Goal: Complete application form: Complete application form

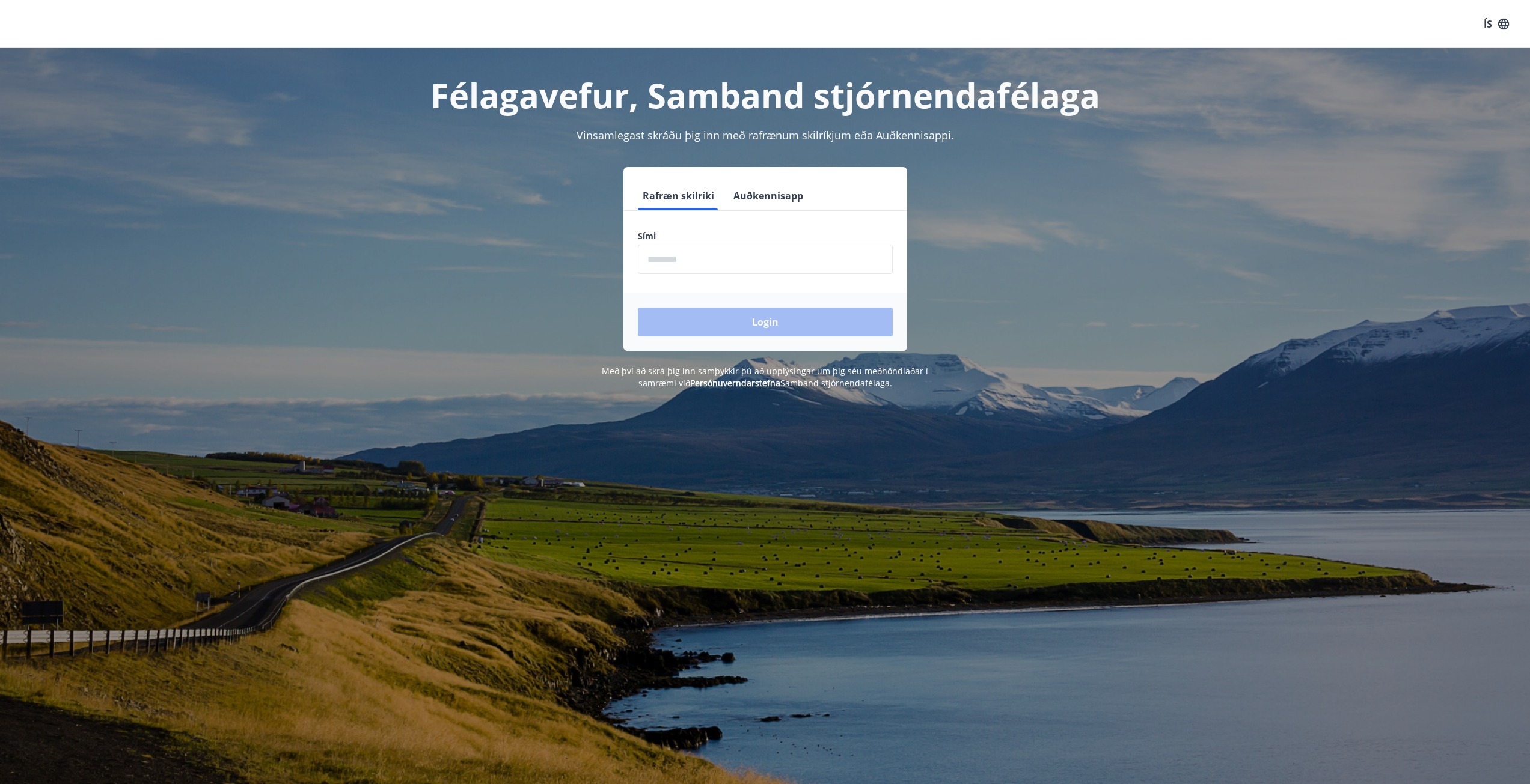
click at [694, 260] on input "phone" at bounding box center [765, 259] width 255 height 29
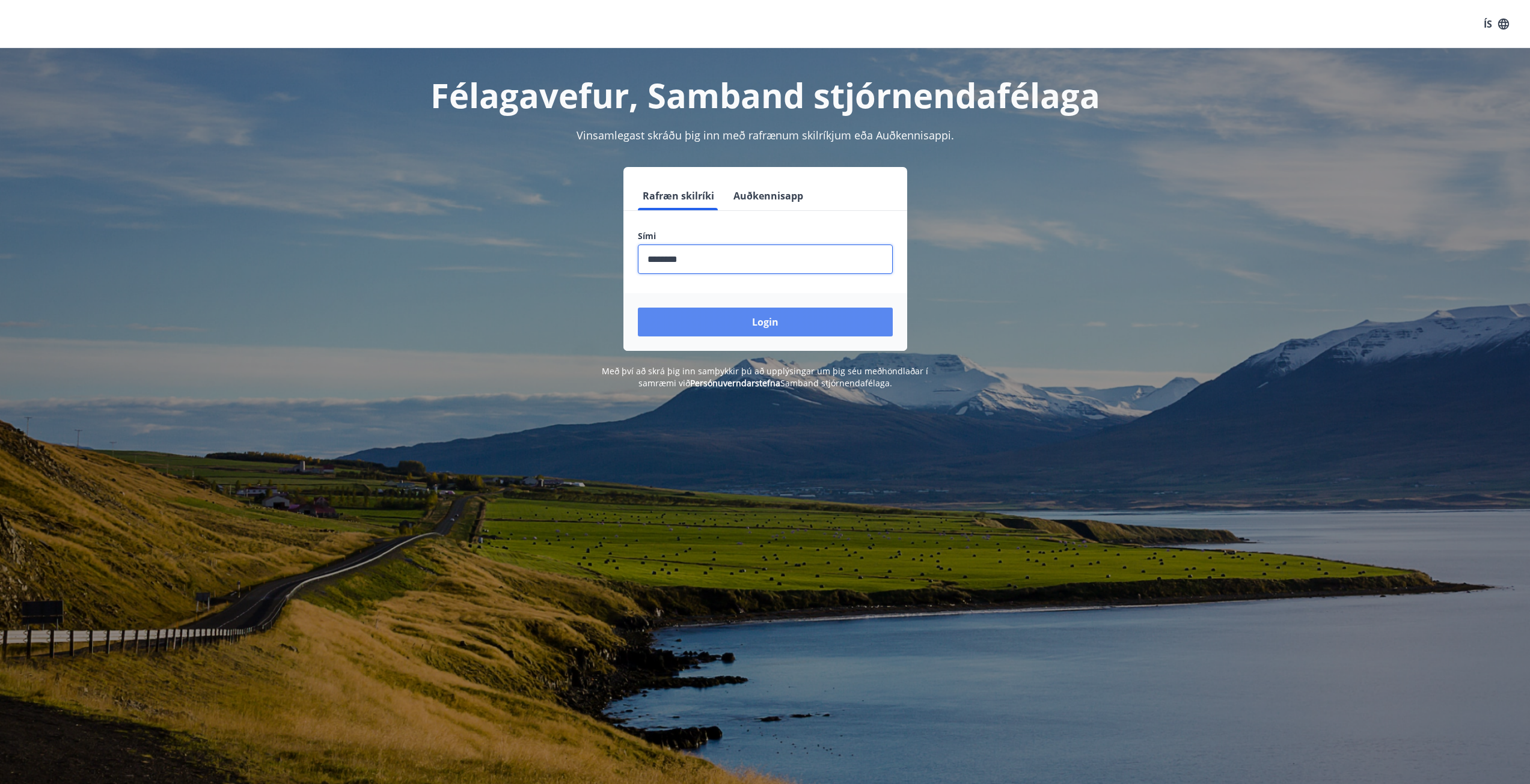
type input "********"
click at [761, 313] on button "Login" at bounding box center [765, 322] width 255 height 29
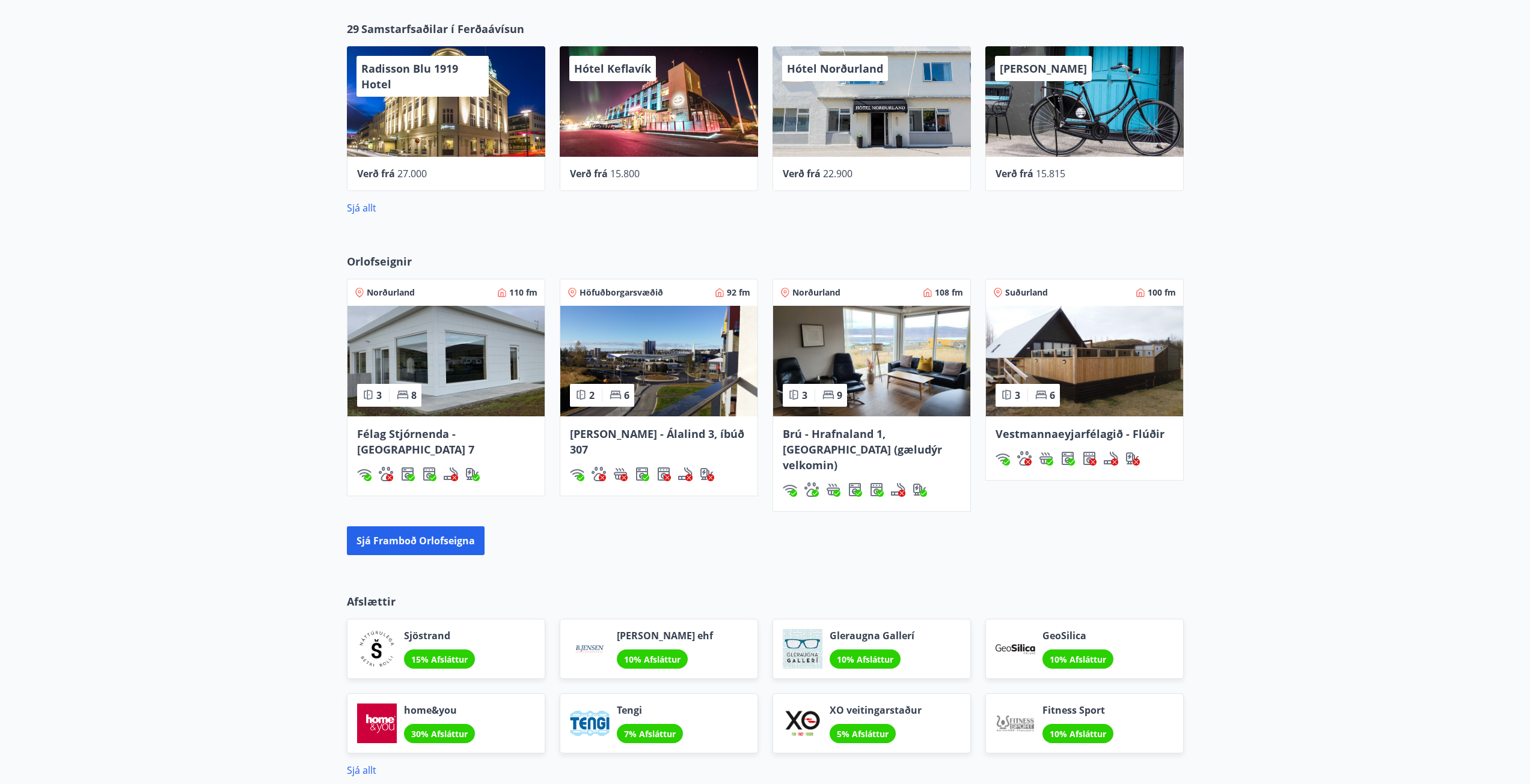
scroll to position [661, 0]
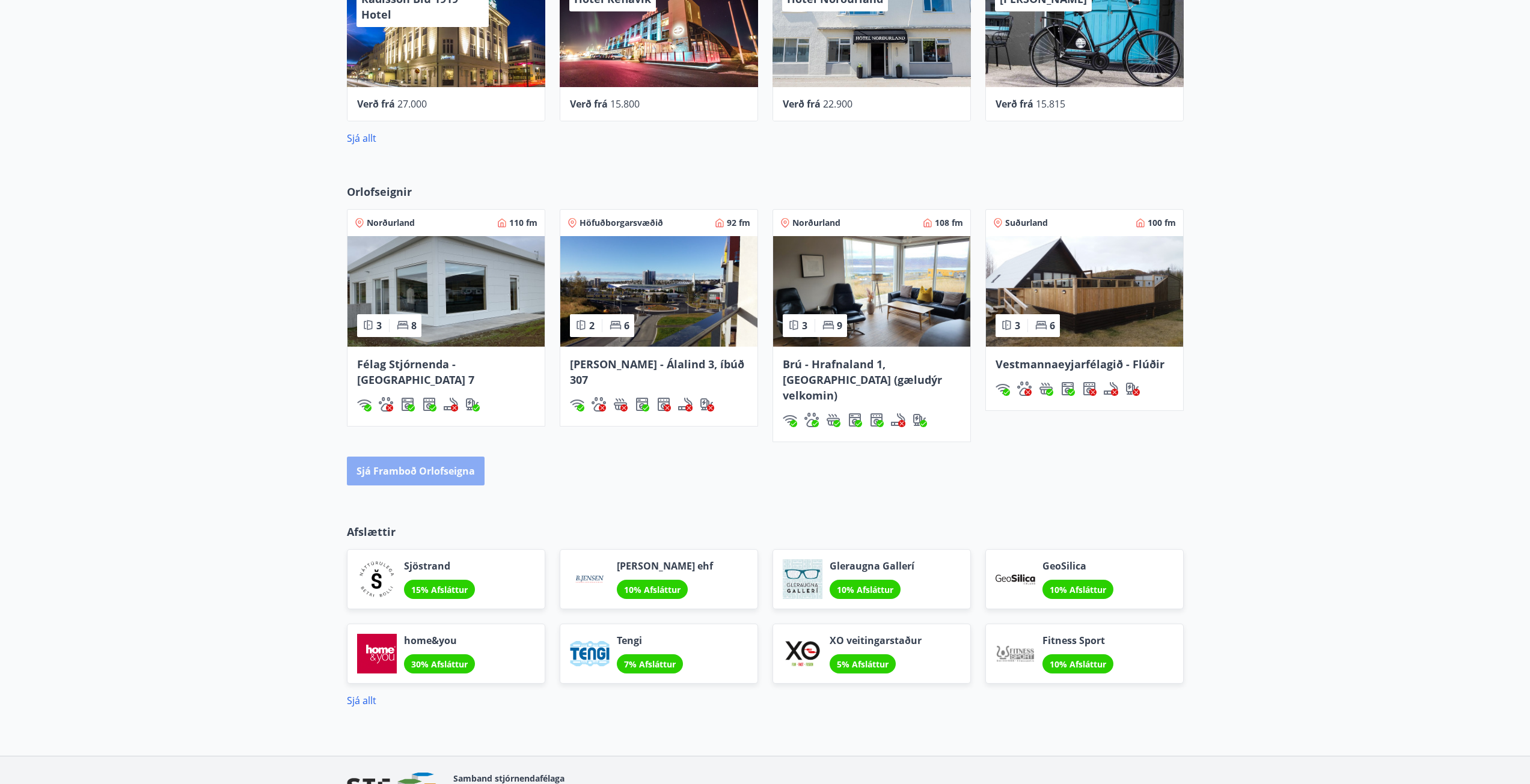
click at [432, 456] on button "Sjá framboð orlofseigna" at bounding box center [415, 471] width 138 height 29
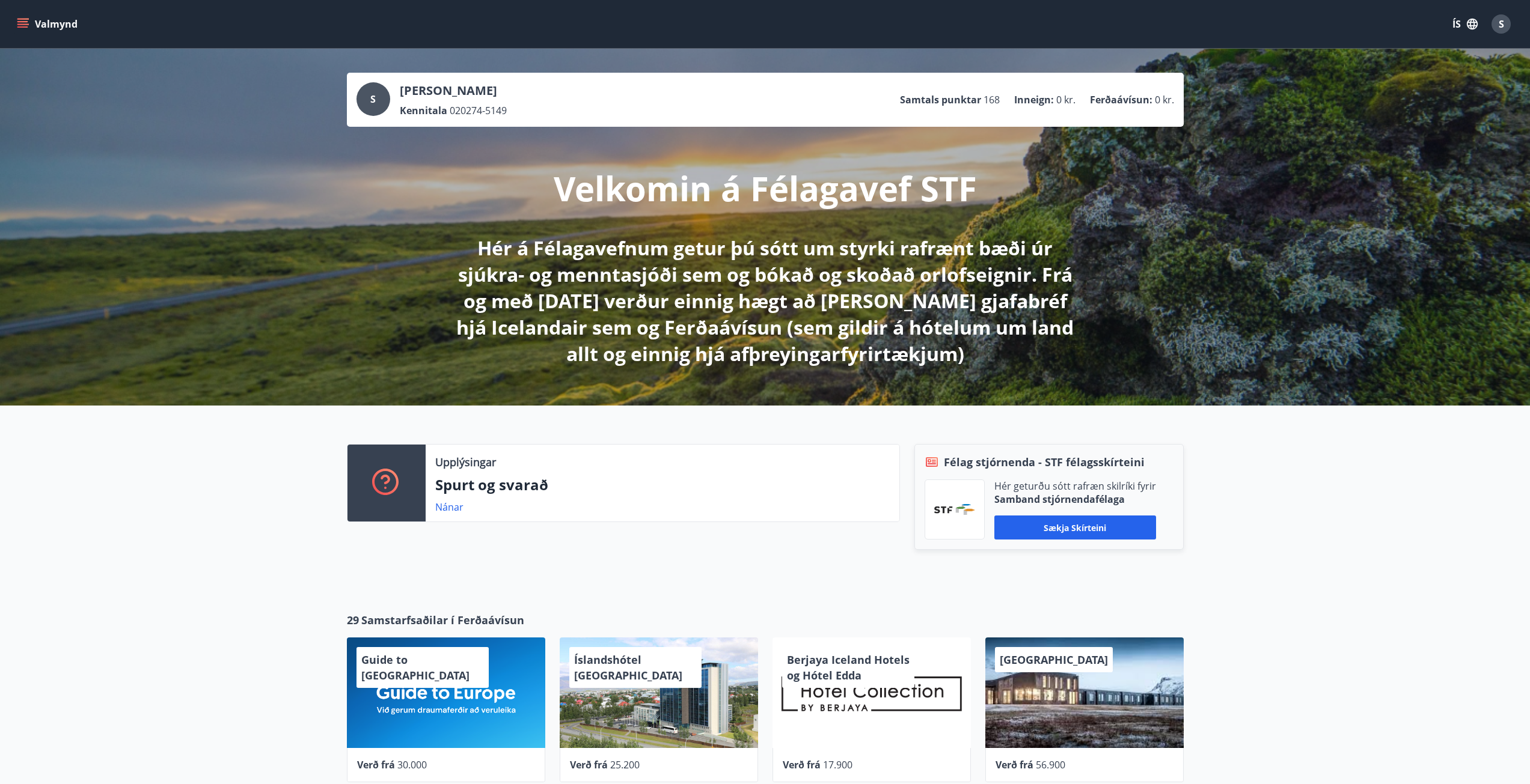
click at [1469, 22] on icon "button" at bounding box center [1472, 24] width 13 height 13
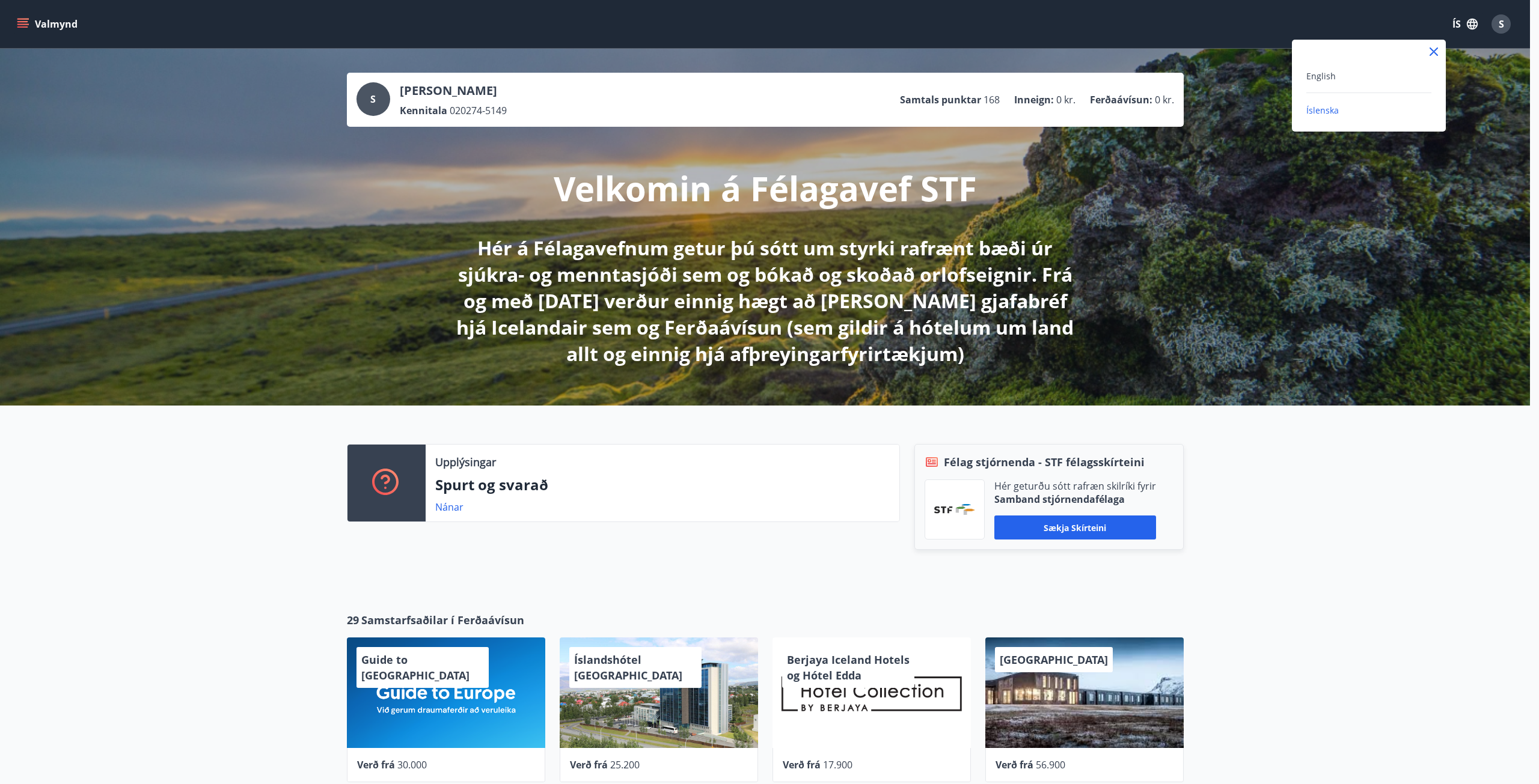
click at [1469, 22] on div at bounding box center [770, 392] width 1539 height 784
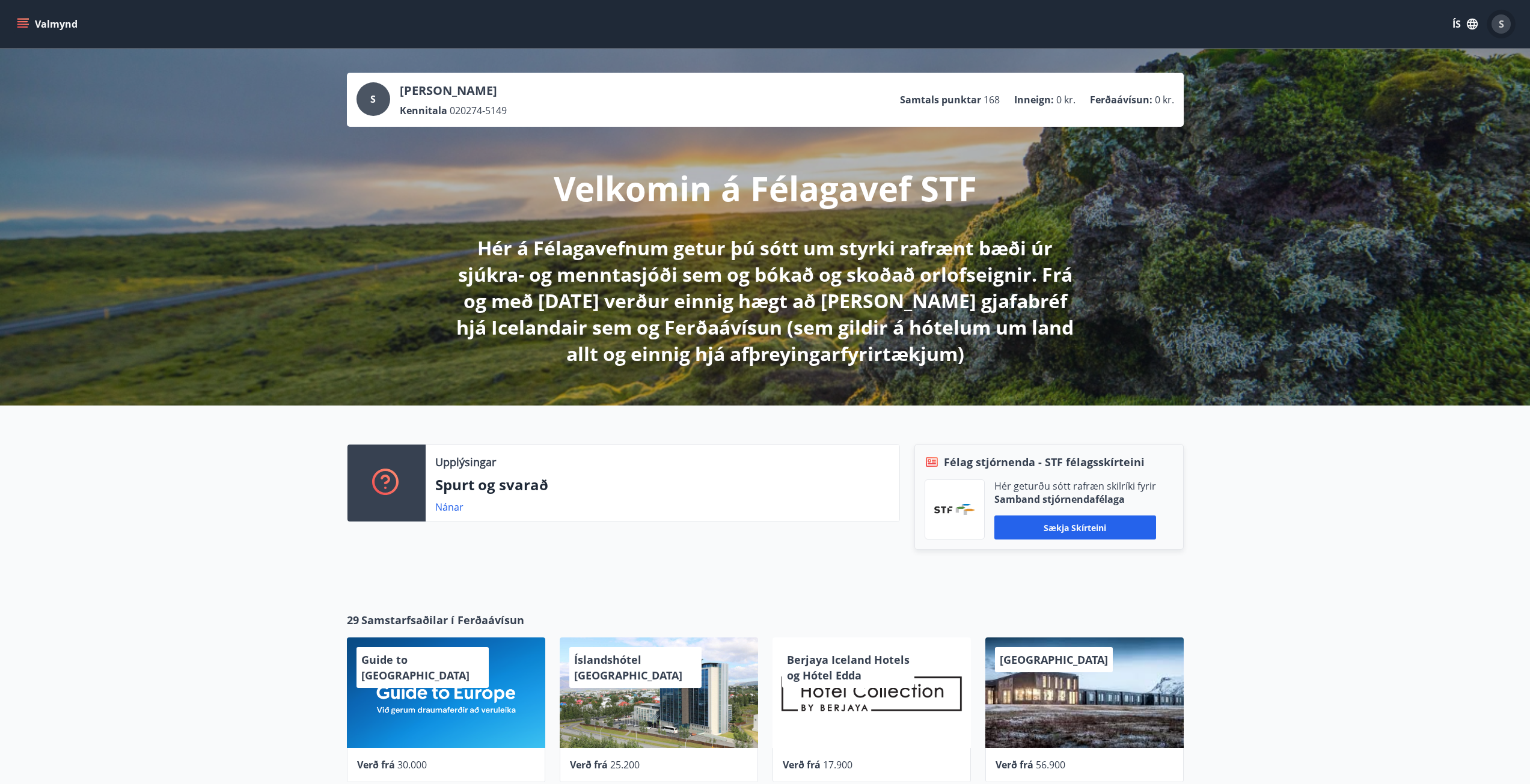
click at [1503, 23] on span "S" at bounding box center [1501, 24] width 5 height 13
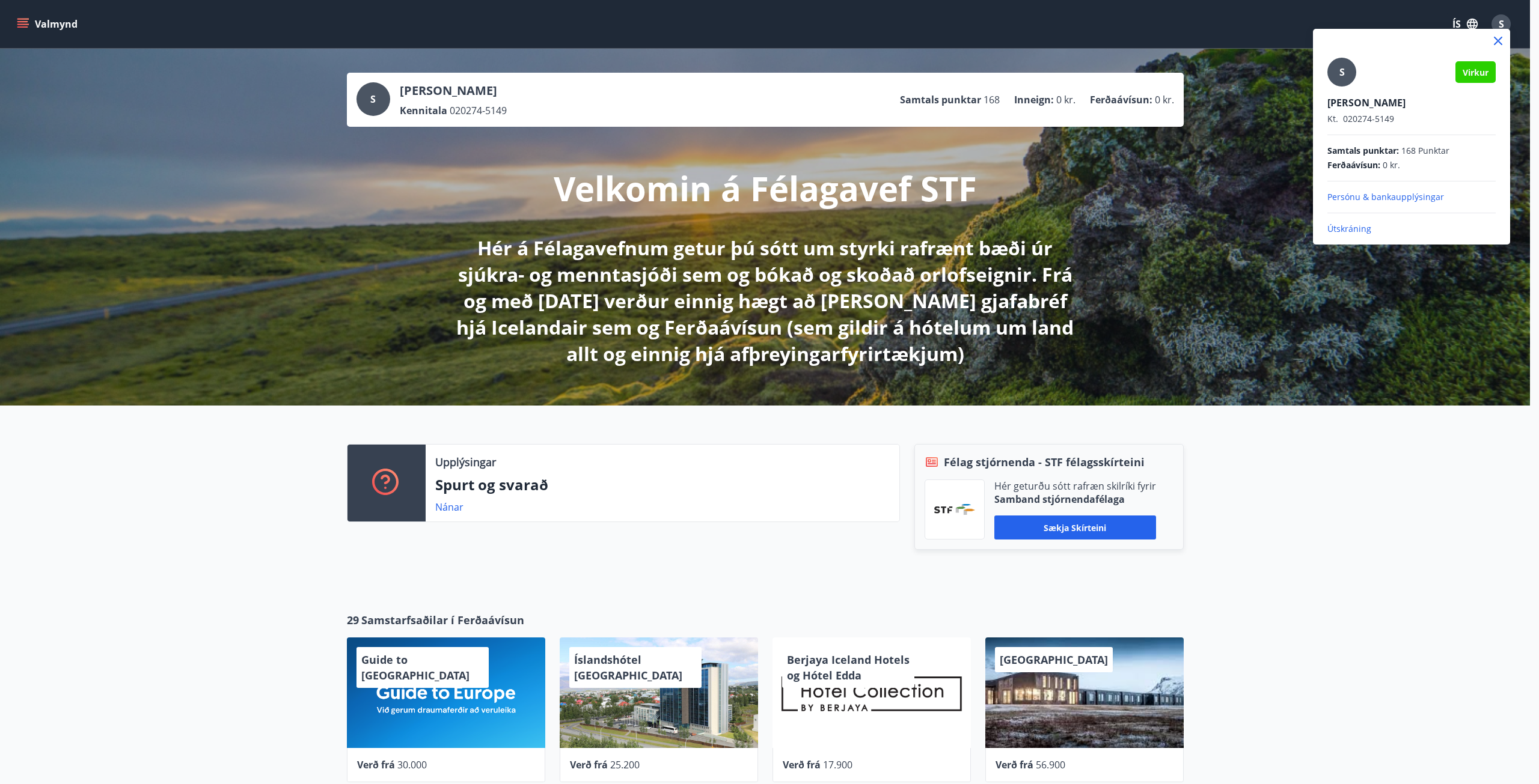
click at [22, 17] on div at bounding box center [770, 392] width 1539 height 784
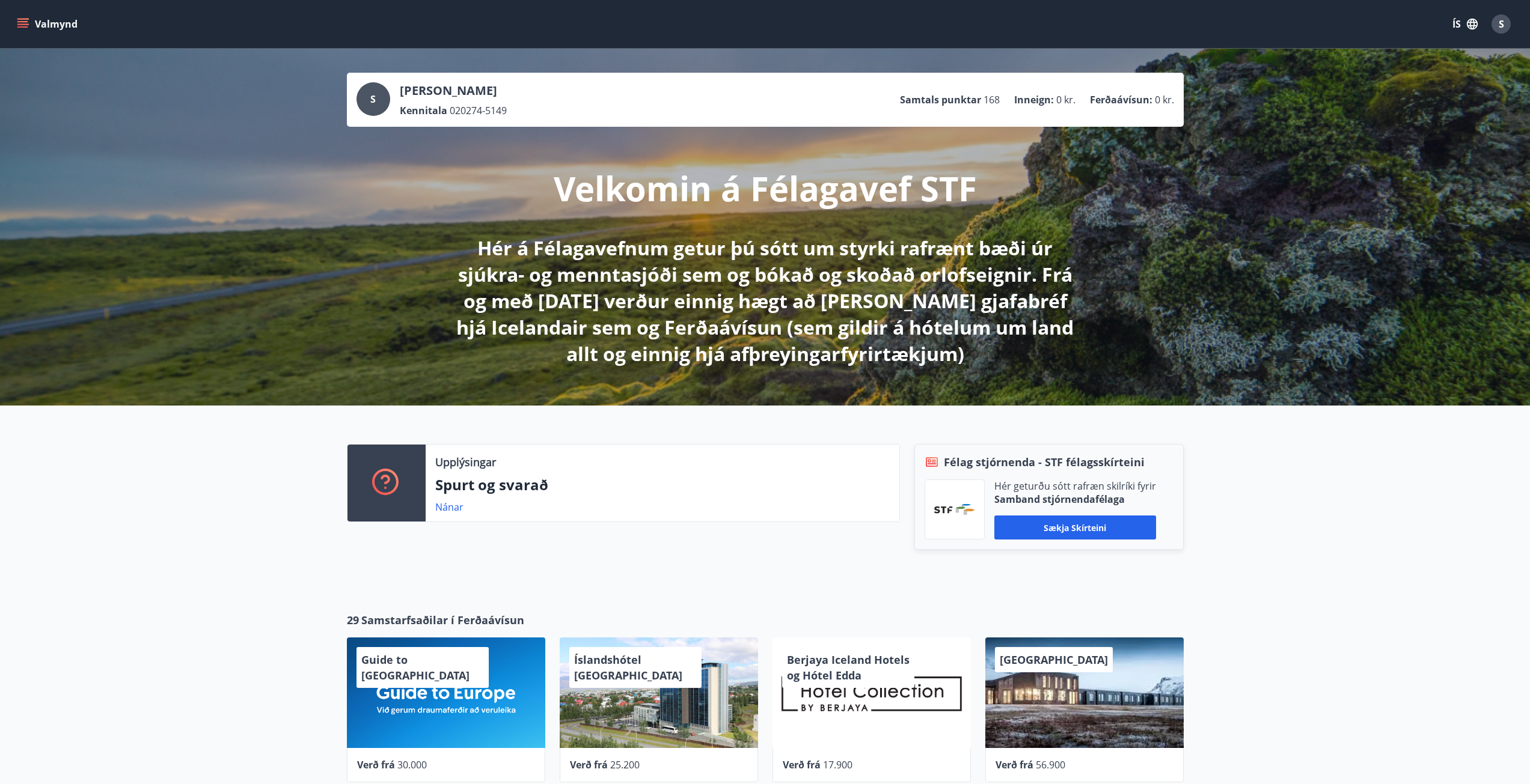
click at [22, 24] on icon "menu" at bounding box center [24, 24] width 13 height 1
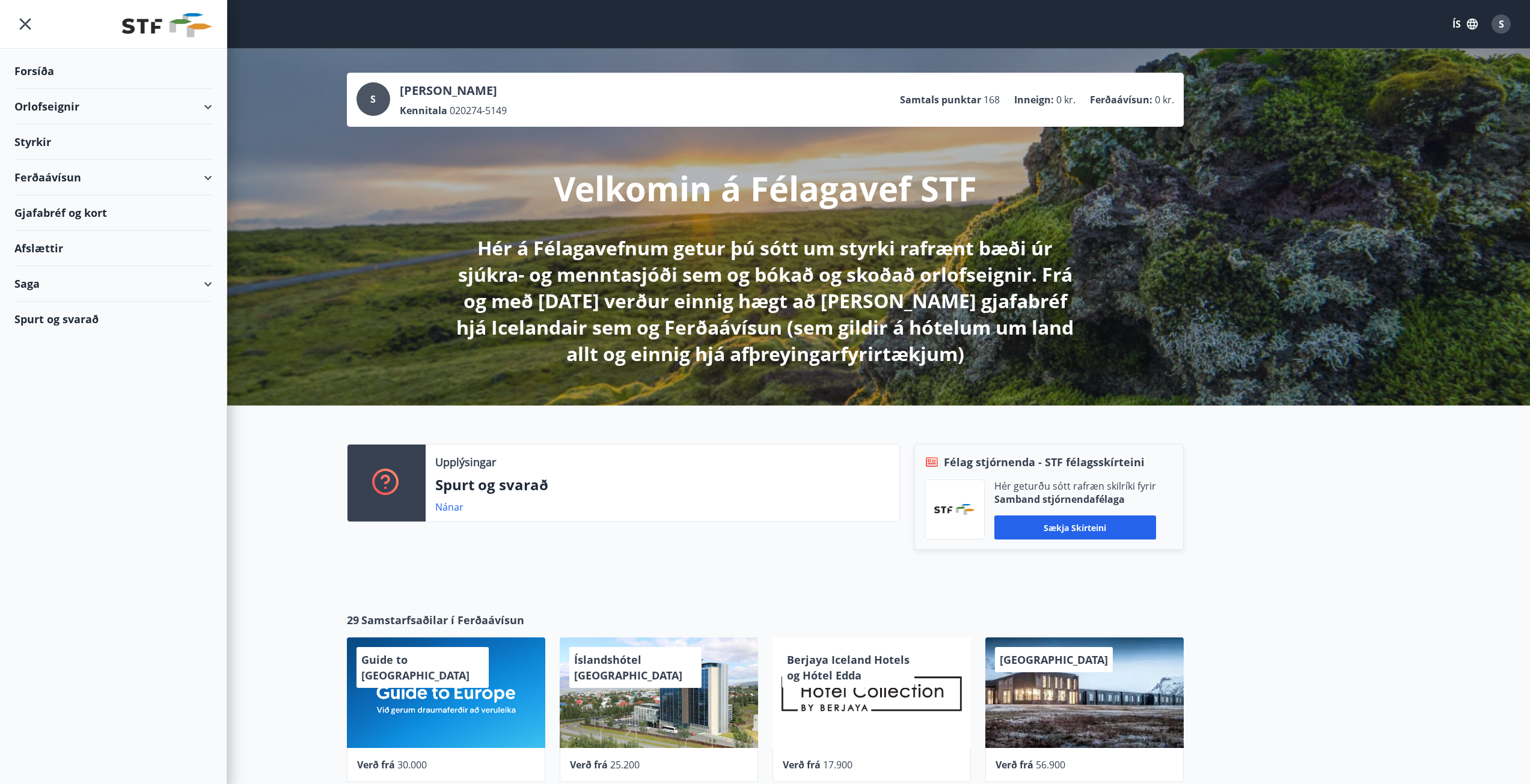
click at [47, 89] on div "Styrkir" at bounding box center [113, 70] width 198 height 35
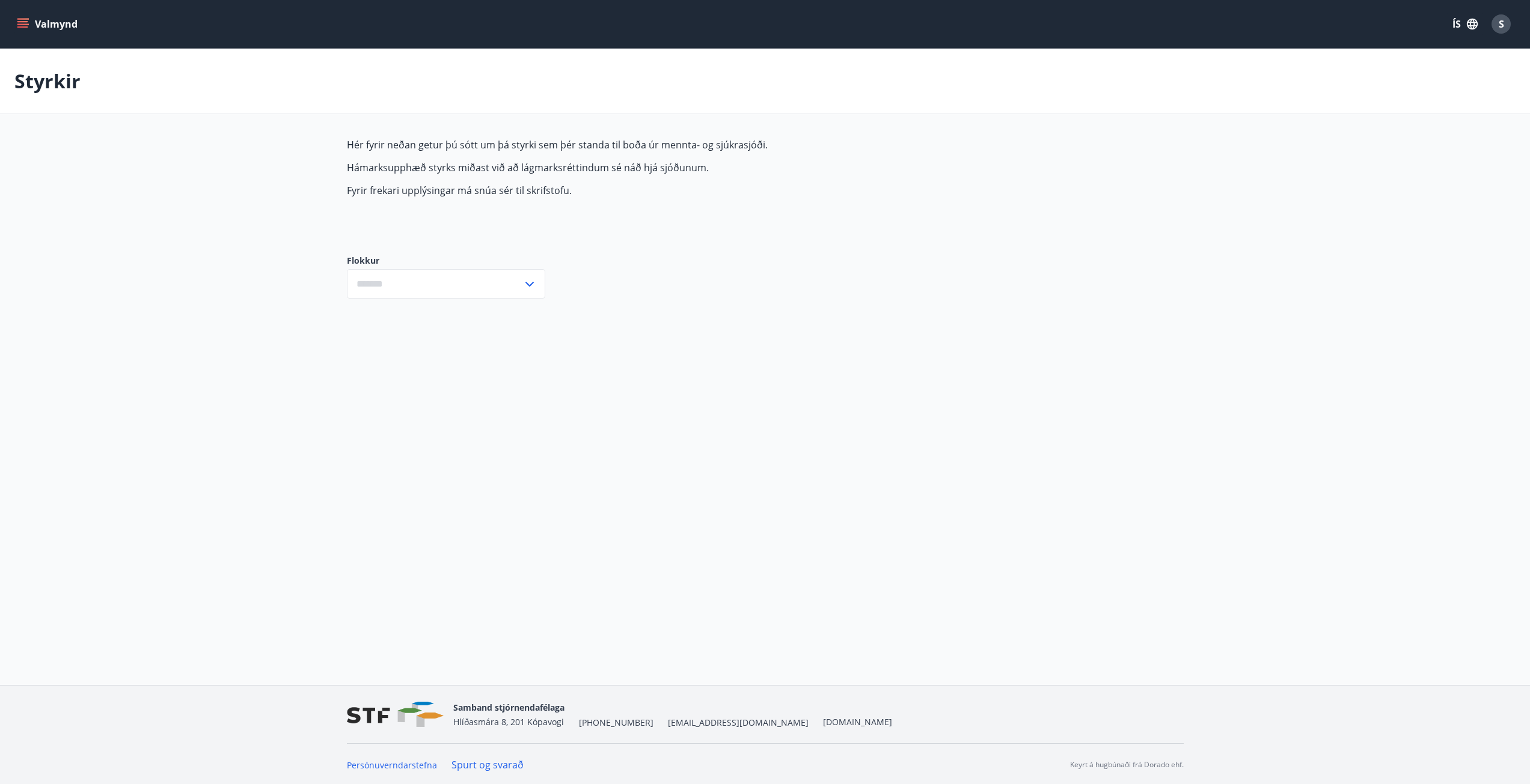
type input "***"
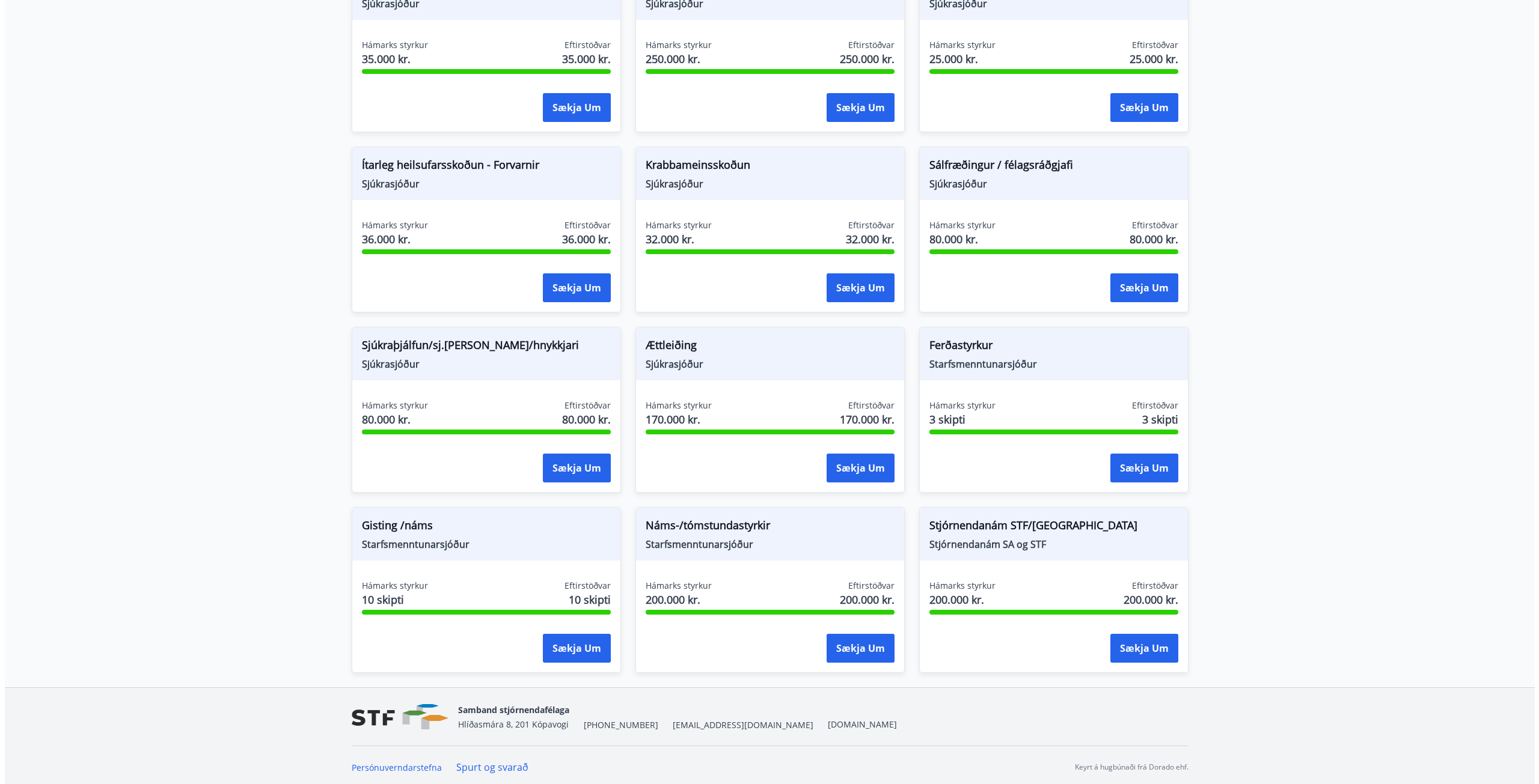
scroll to position [715, 0]
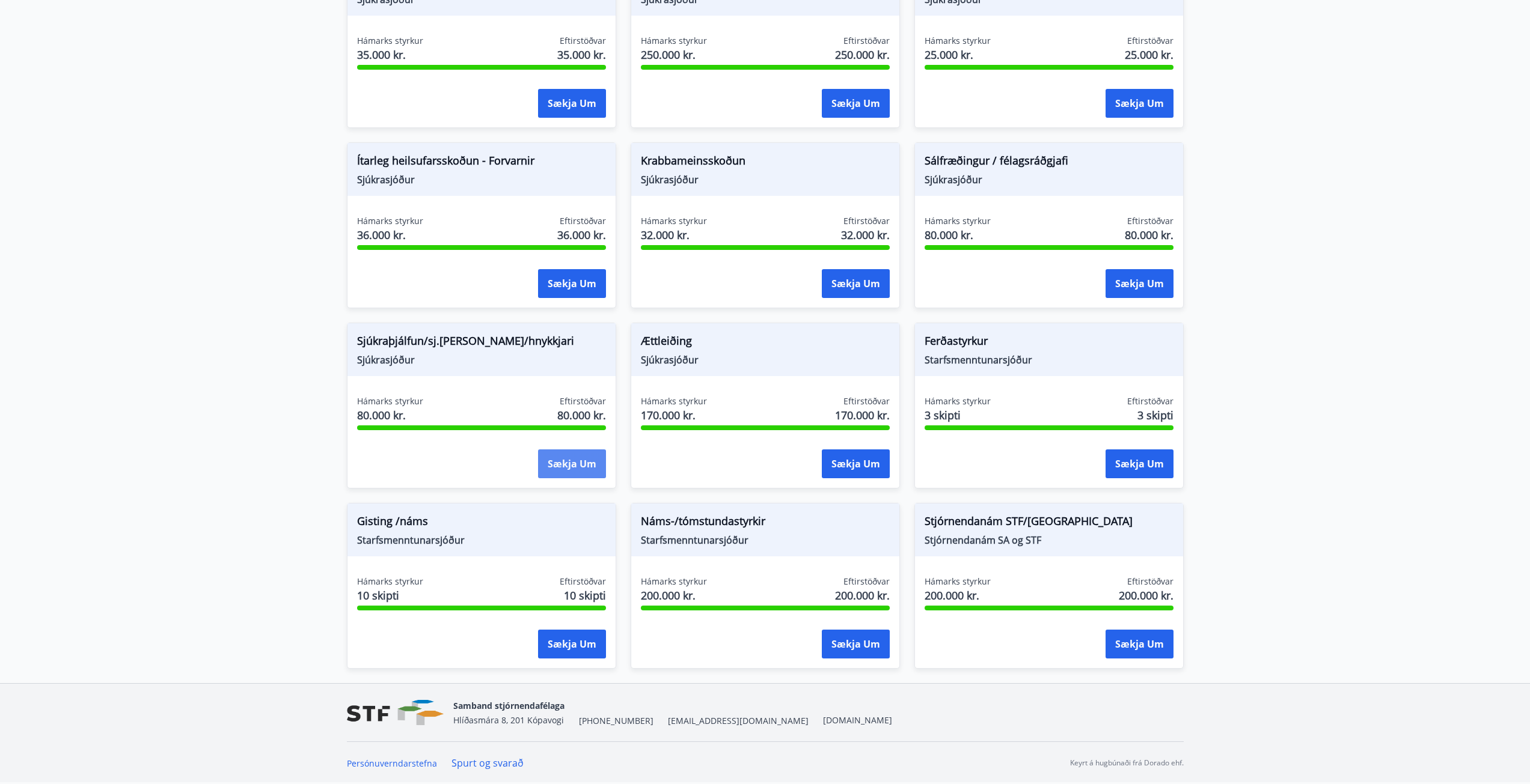
click at [566, 462] on button "Sækja um" at bounding box center [572, 464] width 68 height 29
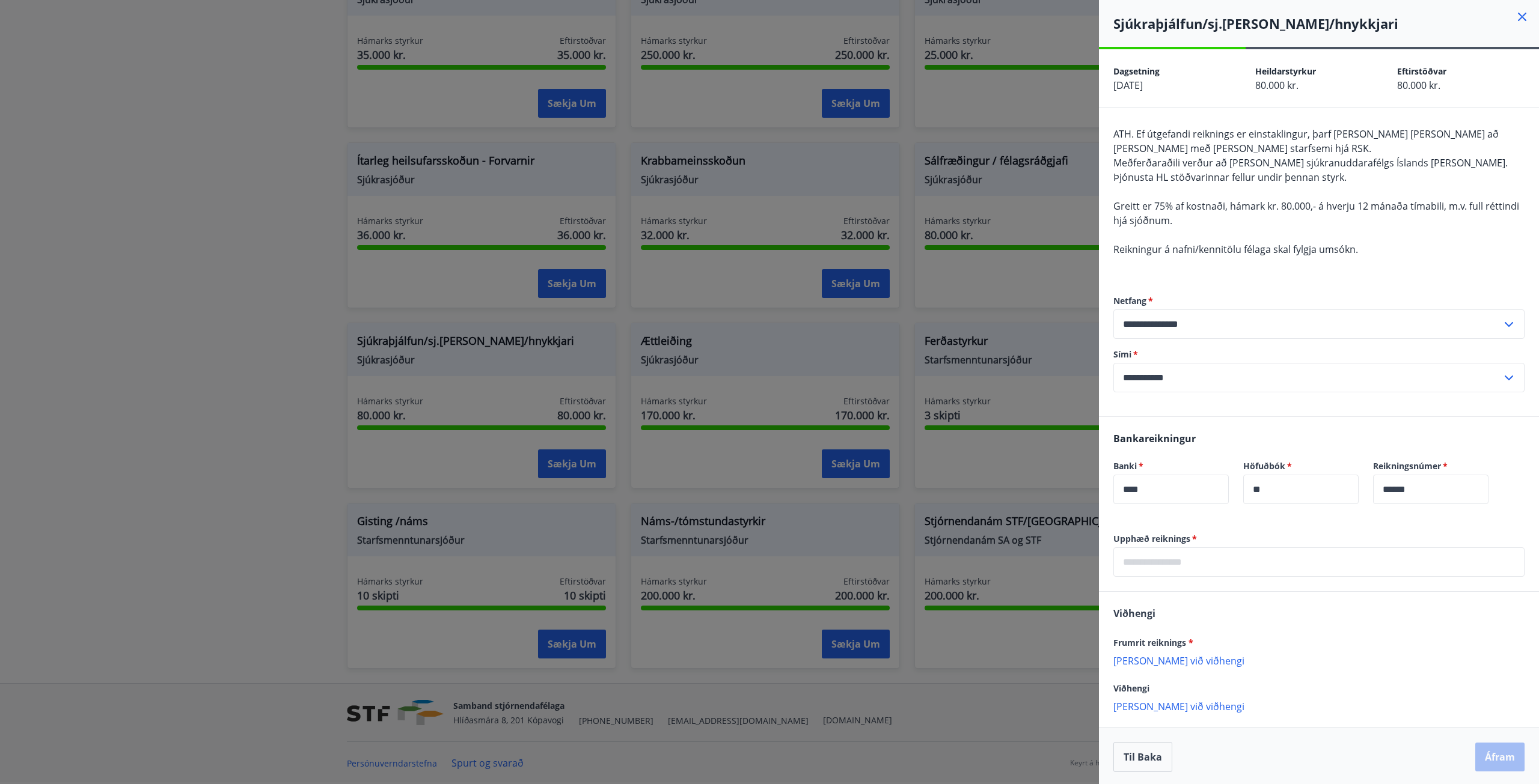
scroll to position [2, 0]
click at [1186, 555] on input "text" at bounding box center [1318, 559] width 411 height 29
click at [1212, 557] on input "text" at bounding box center [1318, 559] width 411 height 29
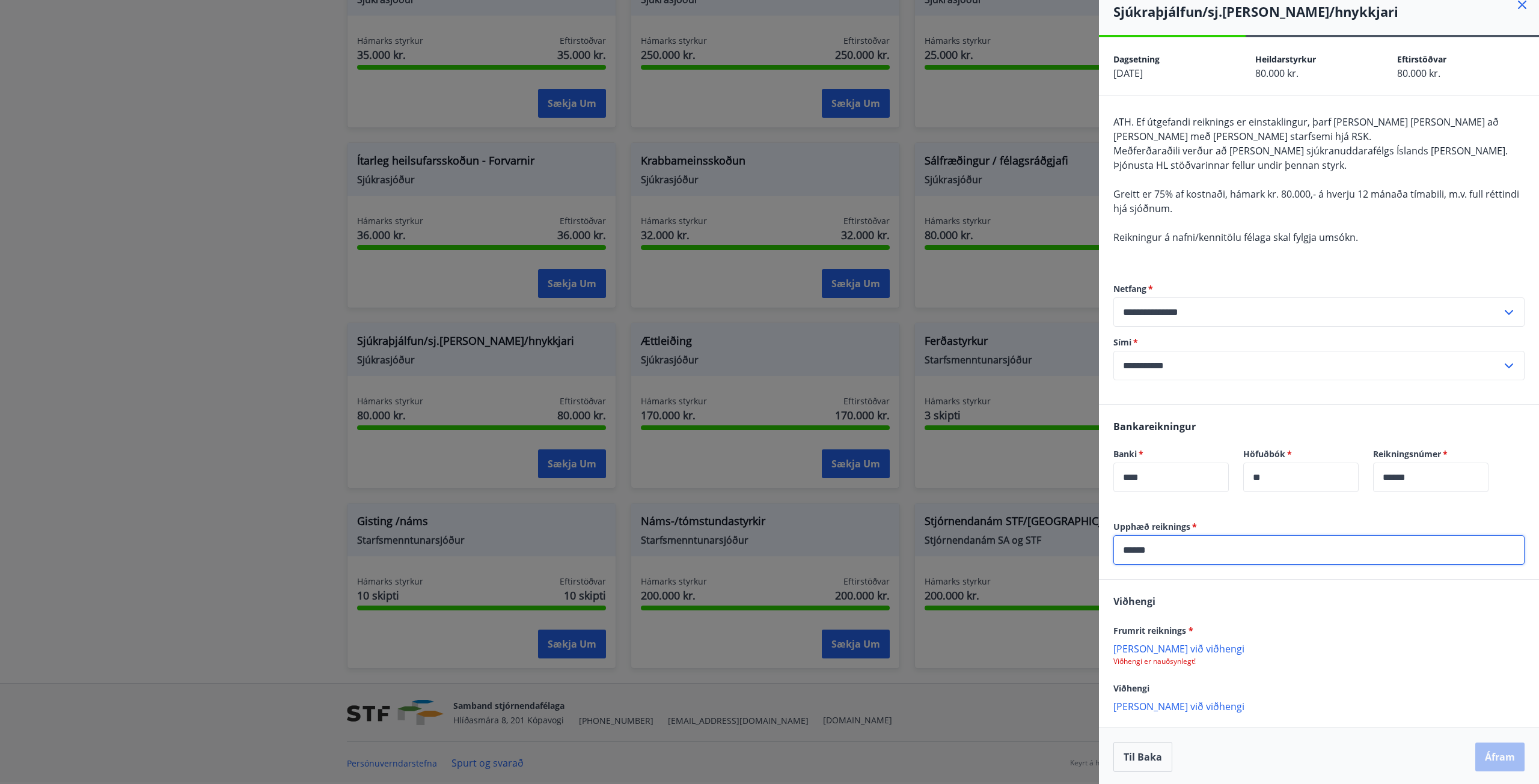
scroll to position [14, 0]
type input "******"
click at [1149, 647] on p "[PERSON_NAME] við viðhengi" at bounding box center [1318, 646] width 411 height 12
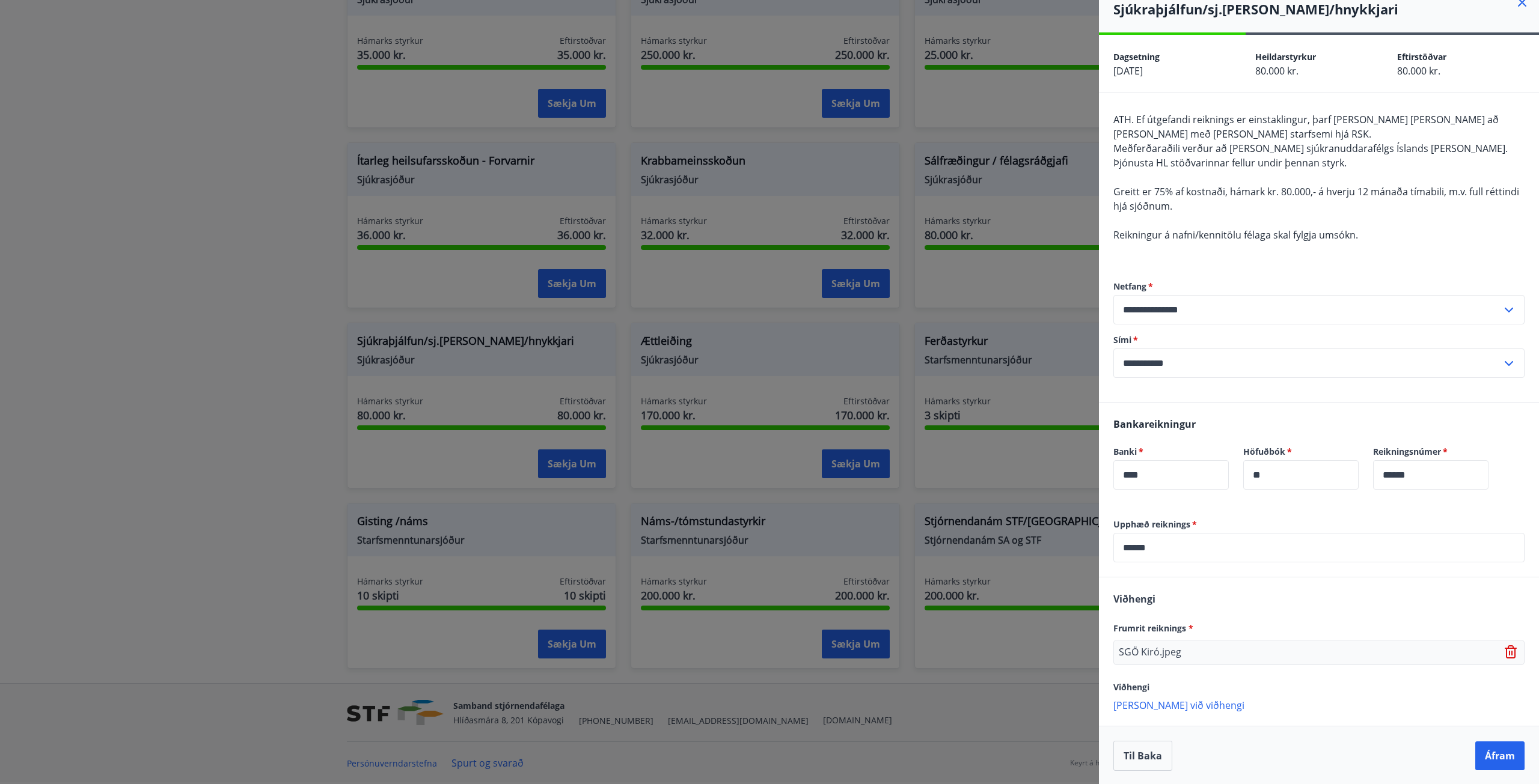
click at [1194, 653] on div "SGÖ Kiró.jpeg" at bounding box center [1318, 652] width 411 height 25
click at [1483, 750] on button "Áfram" at bounding box center [1500, 754] width 49 height 29
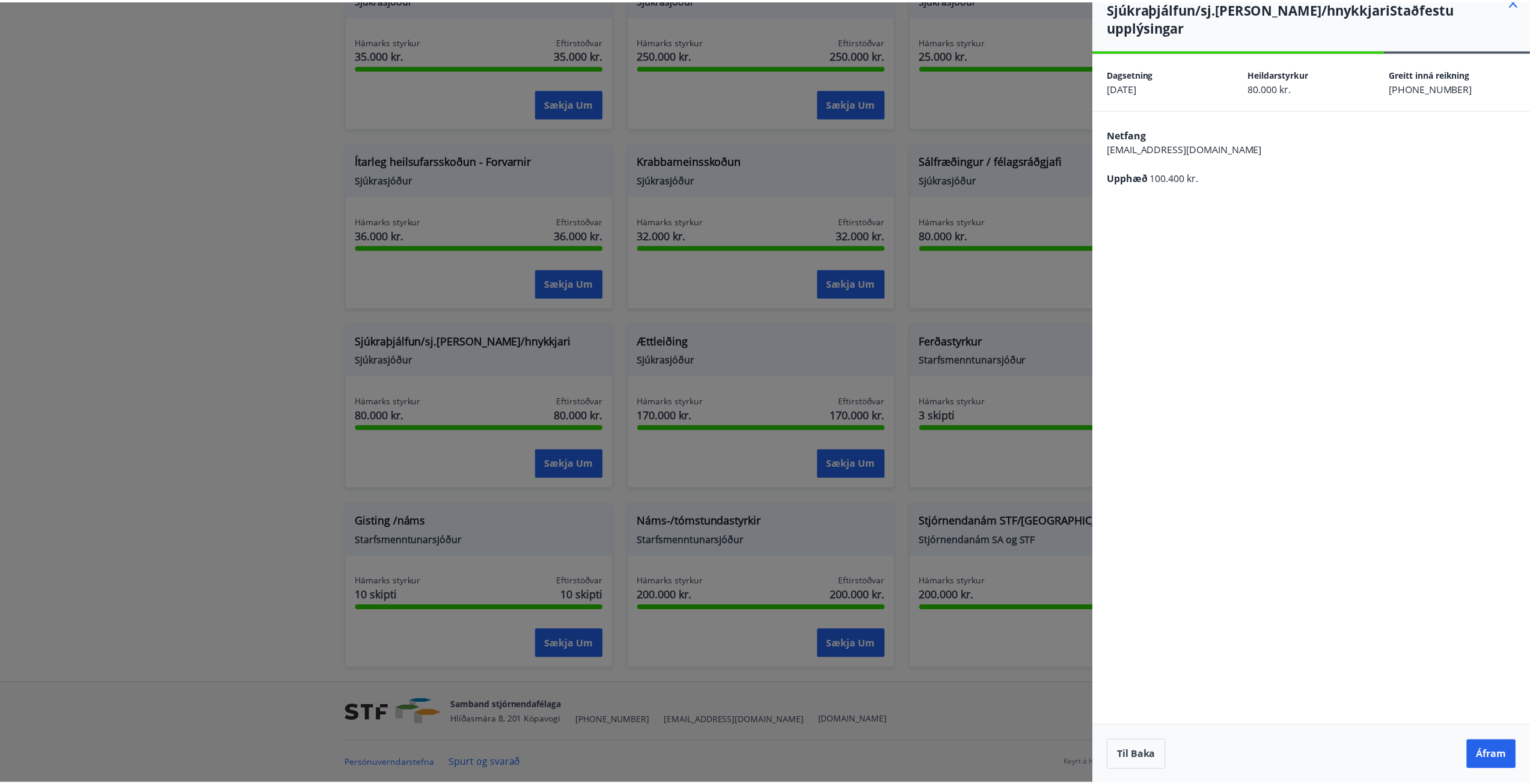
scroll to position [0, 0]
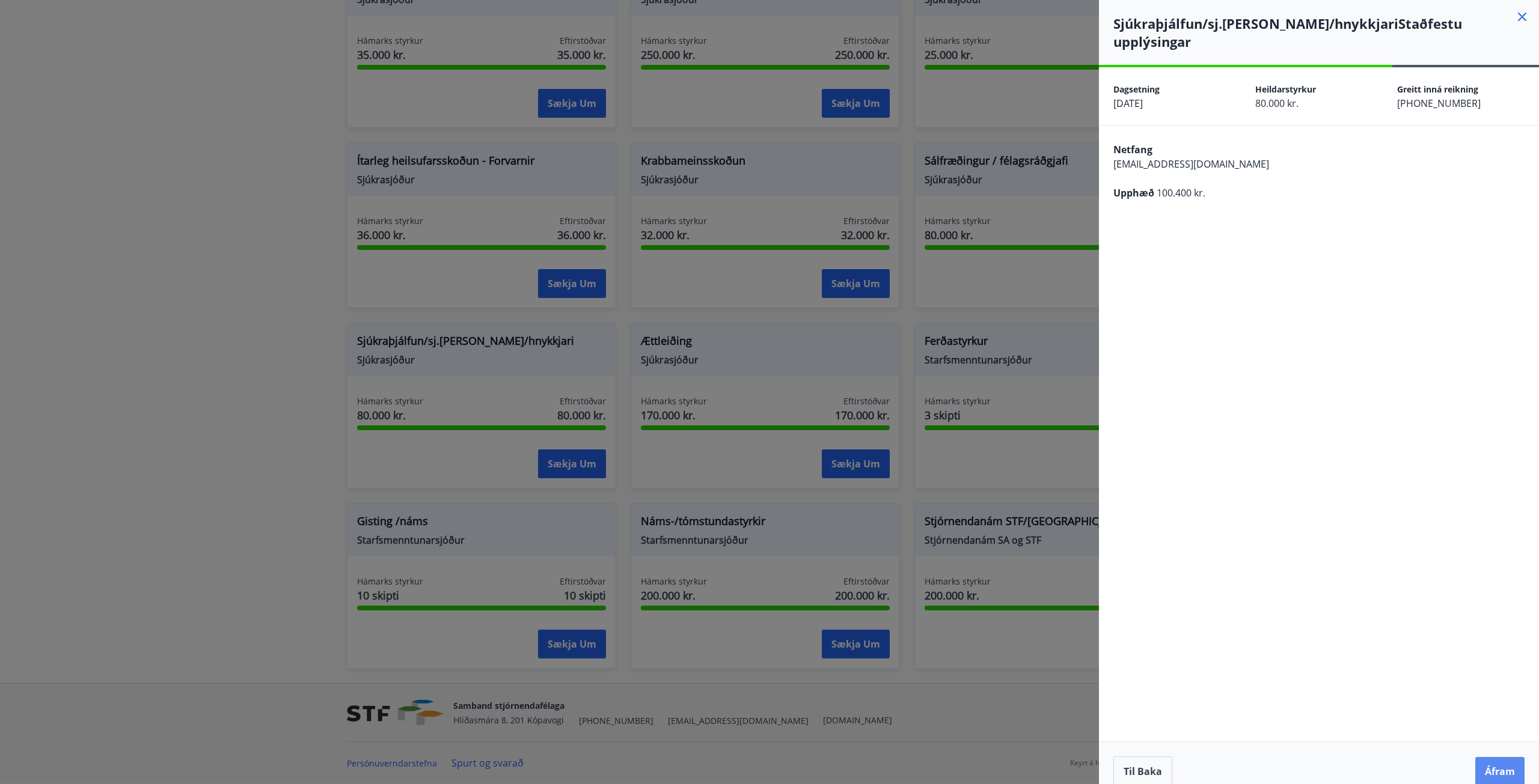
click at [1500, 757] on button "Áfram" at bounding box center [1500, 771] width 49 height 29
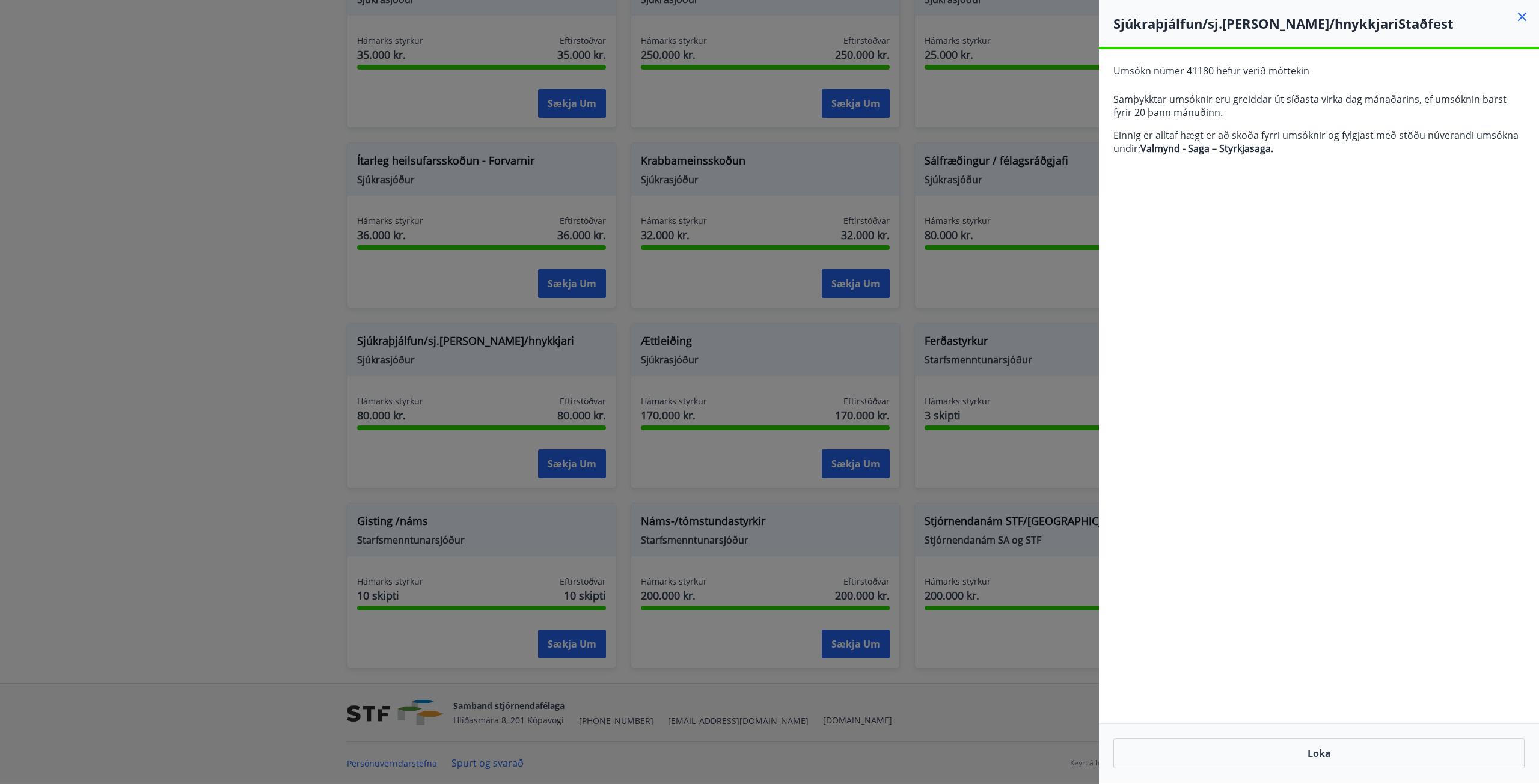
click at [1419, 257] on div "**********" at bounding box center [1319, 416] width 440 height 734
click at [1317, 752] on button "Loka" at bounding box center [1318, 753] width 411 height 30
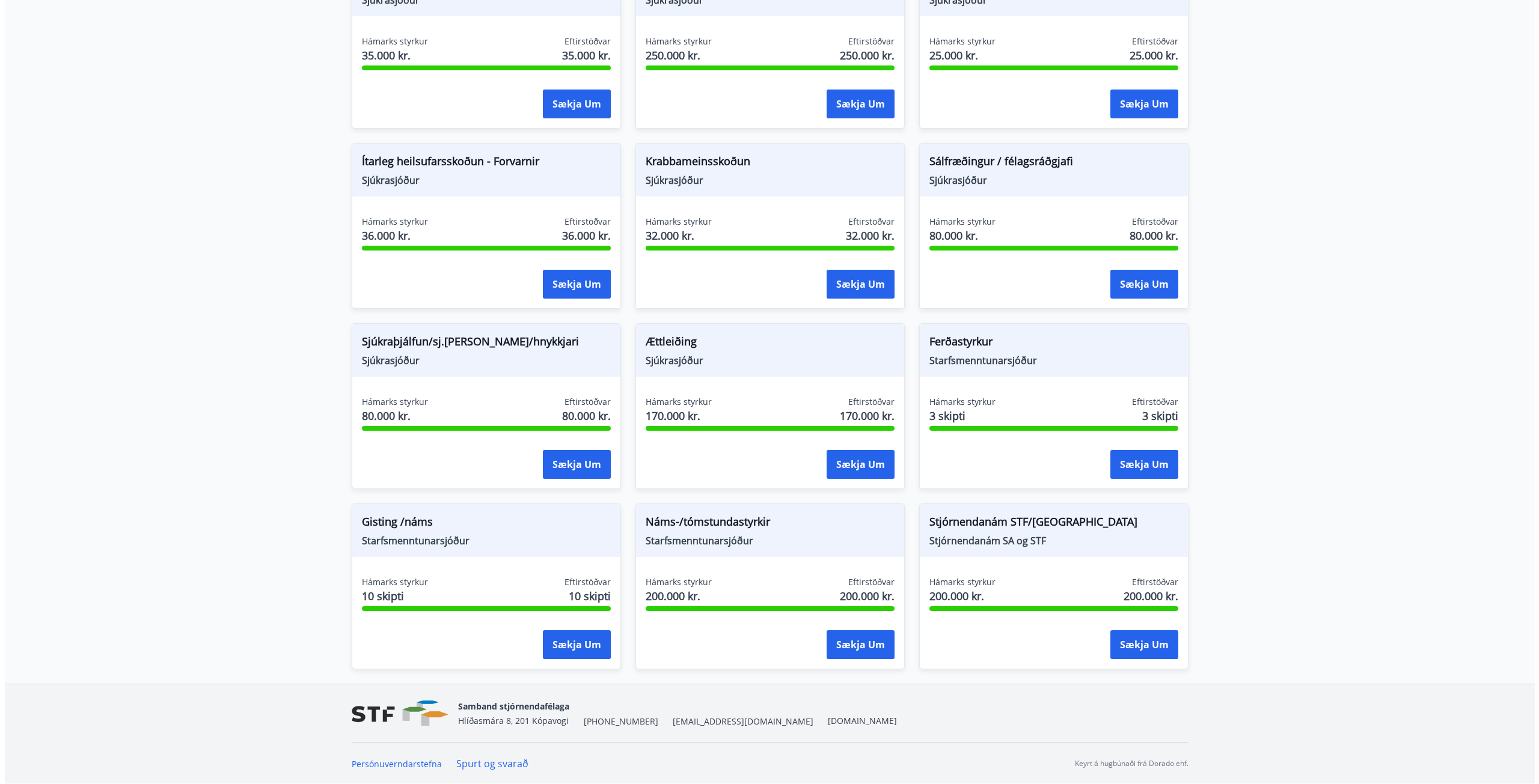
scroll to position [715, 0]
click at [836, 639] on button "Sækja um" at bounding box center [856, 644] width 68 height 29
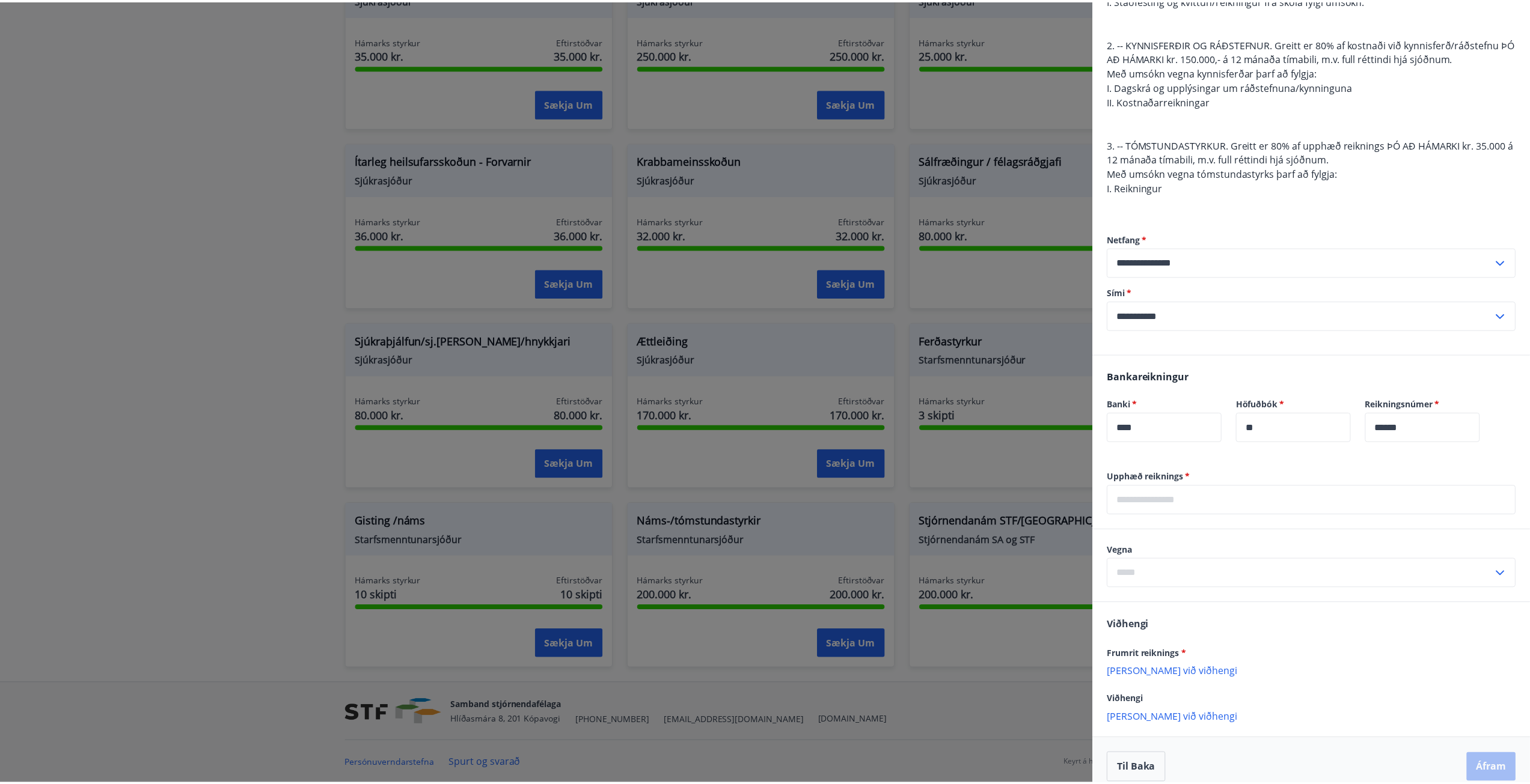
scroll to position [220, 0]
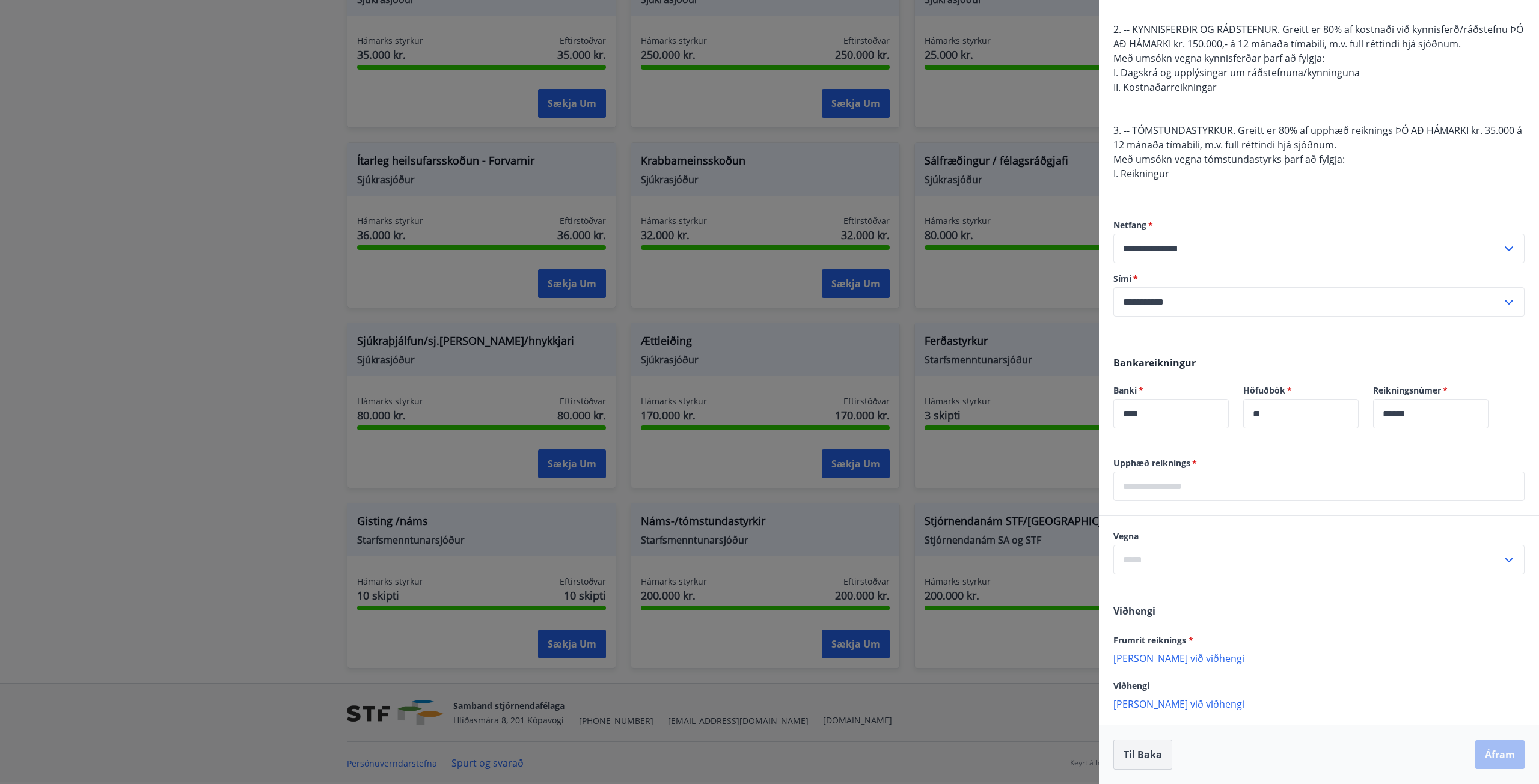
click at [1124, 749] on button "Til baka" at bounding box center [1142, 755] width 59 height 30
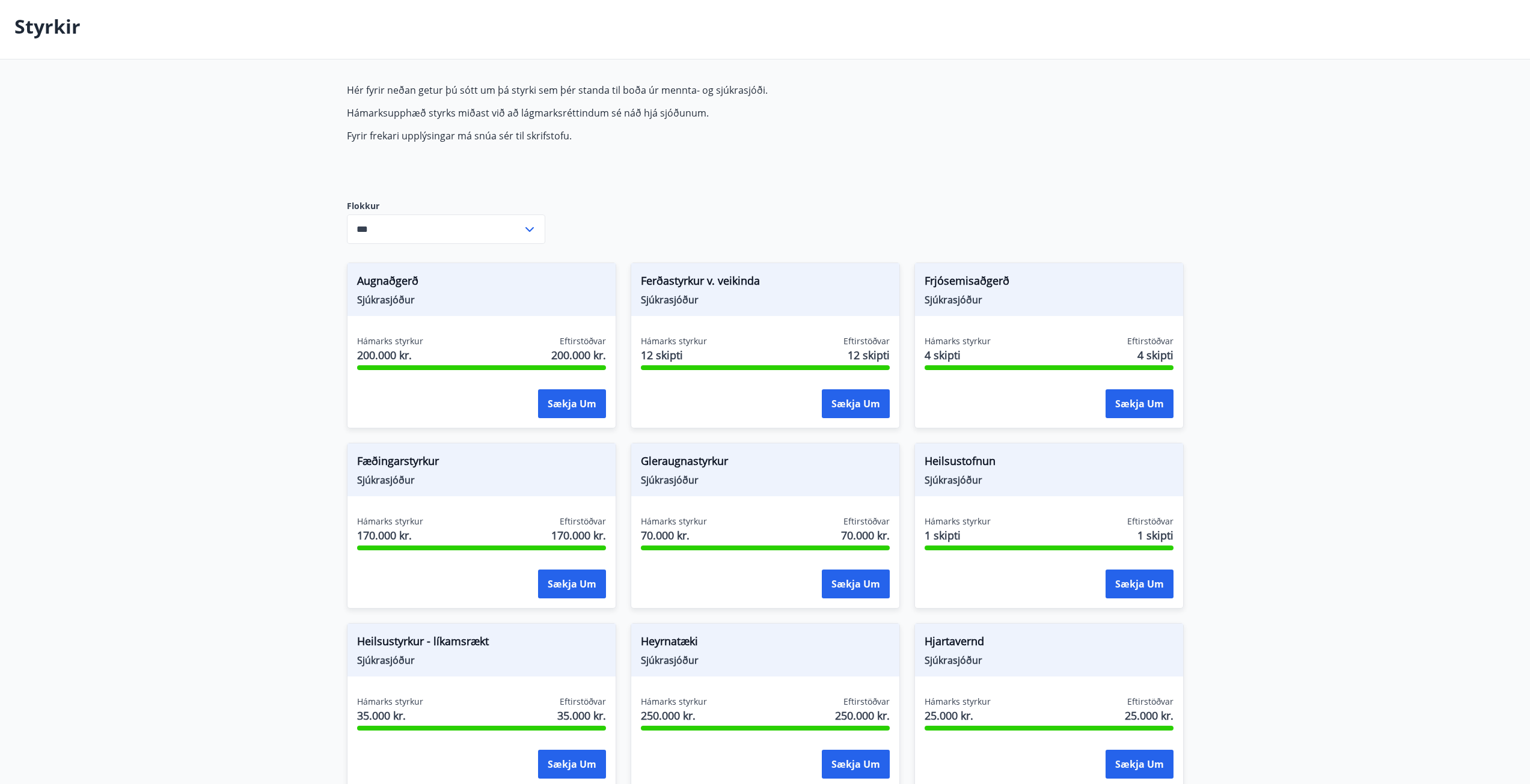
scroll to position [0, 0]
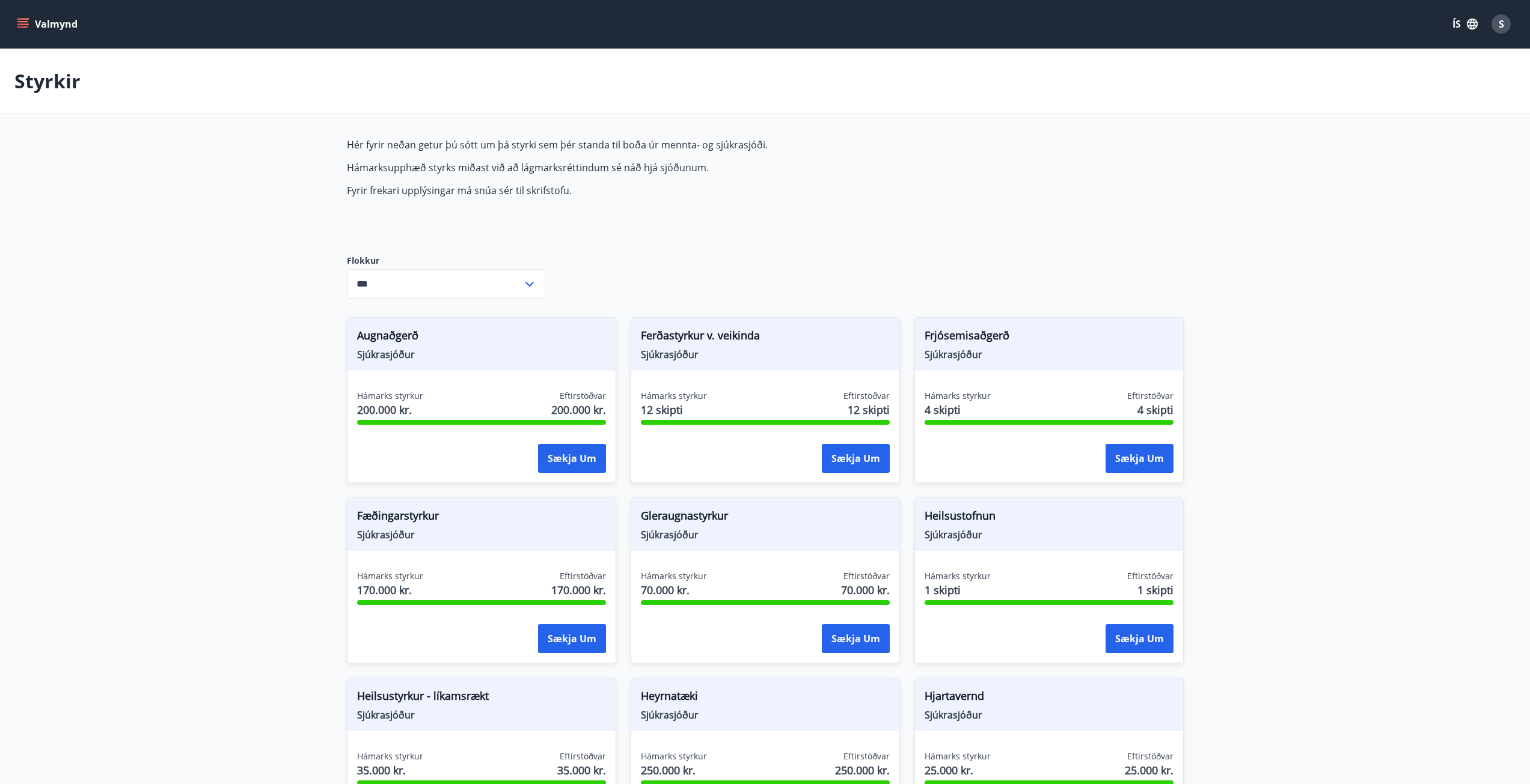
click at [19, 19] on icon "menu" at bounding box center [24, 19] width 13 height 1
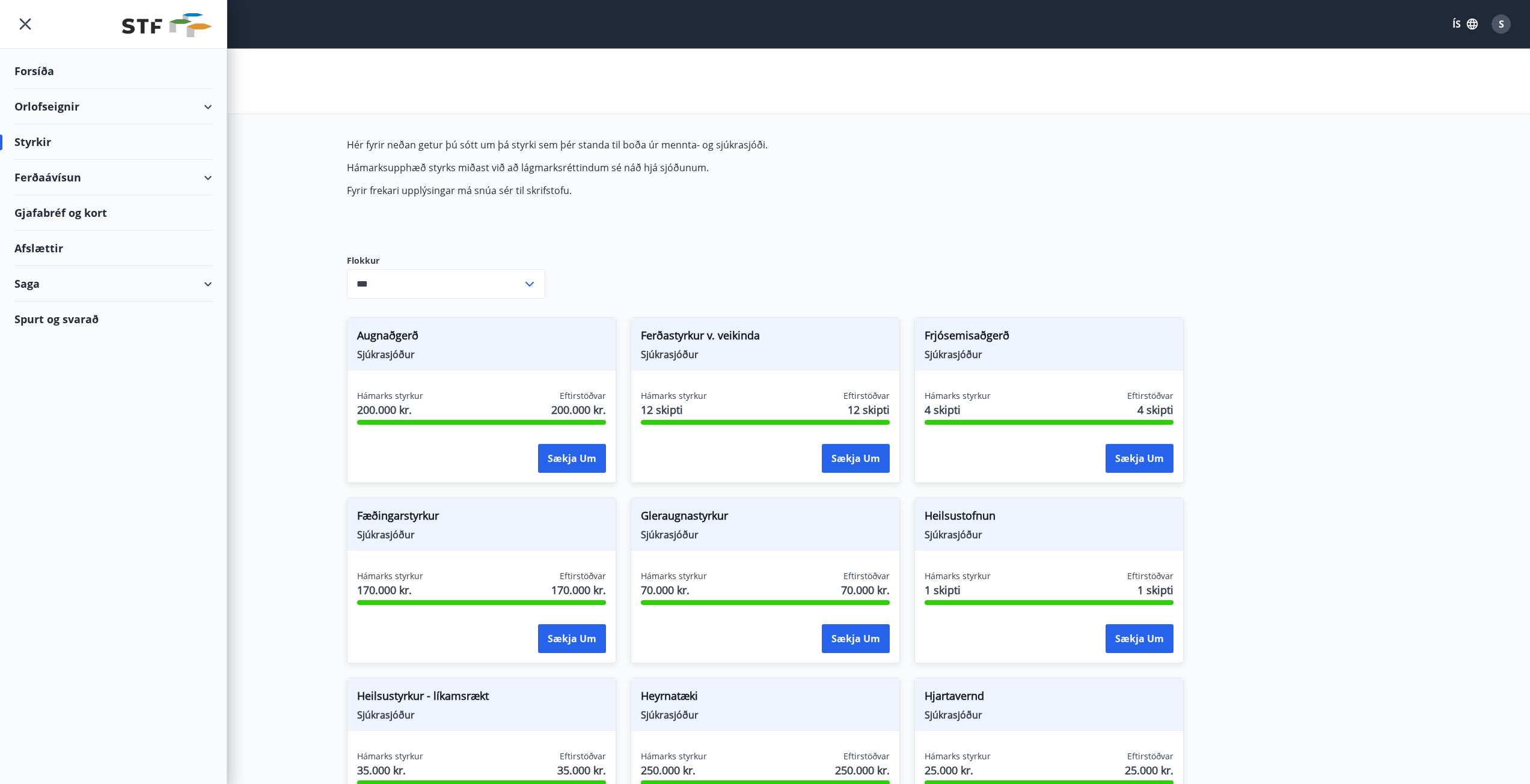
click at [68, 171] on div "Ferðaávísun" at bounding box center [113, 177] width 198 height 35
click at [67, 206] on div "Framboð" at bounding box center [113, 208] width 179 height 25
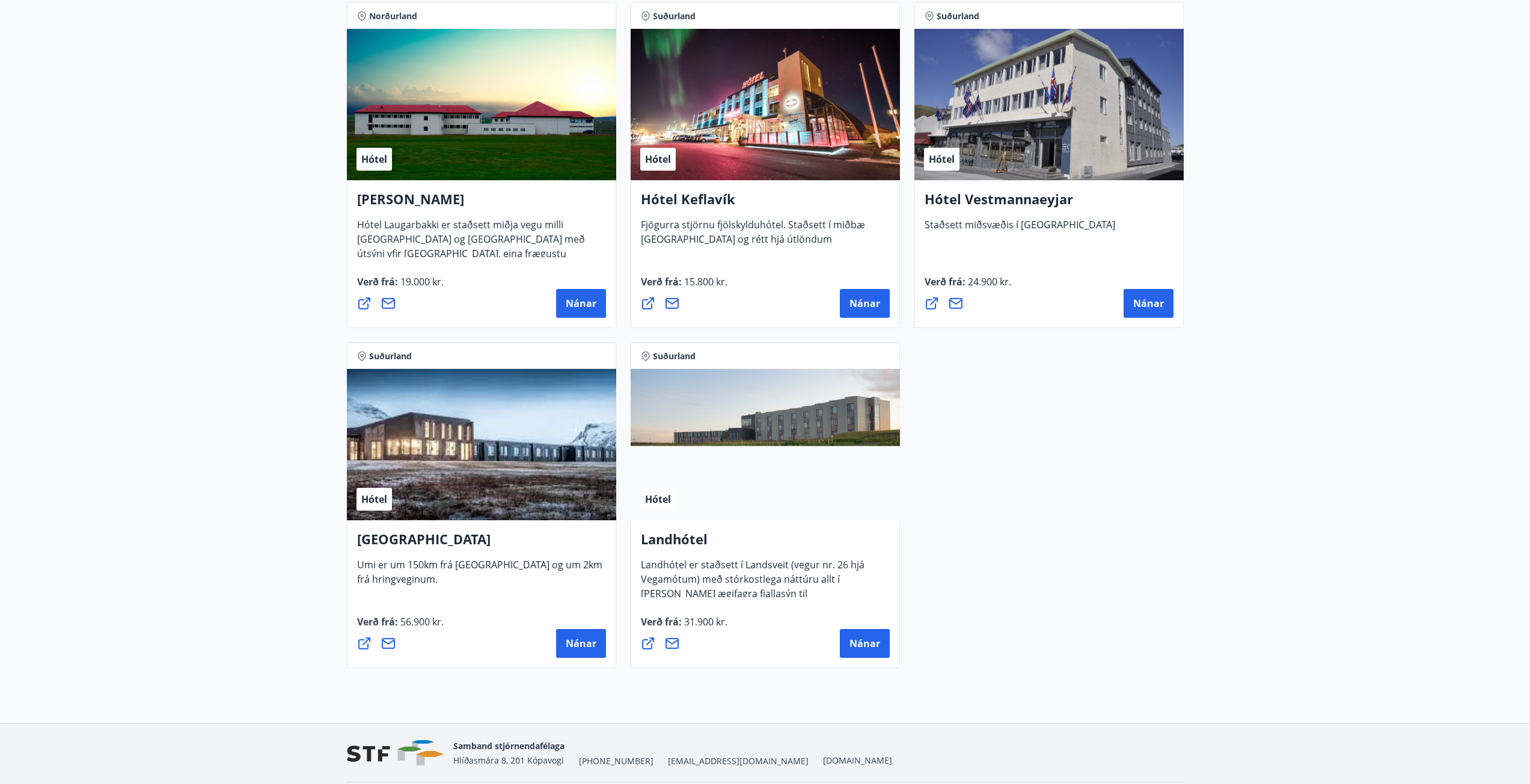
scroll to position [2990, 0]
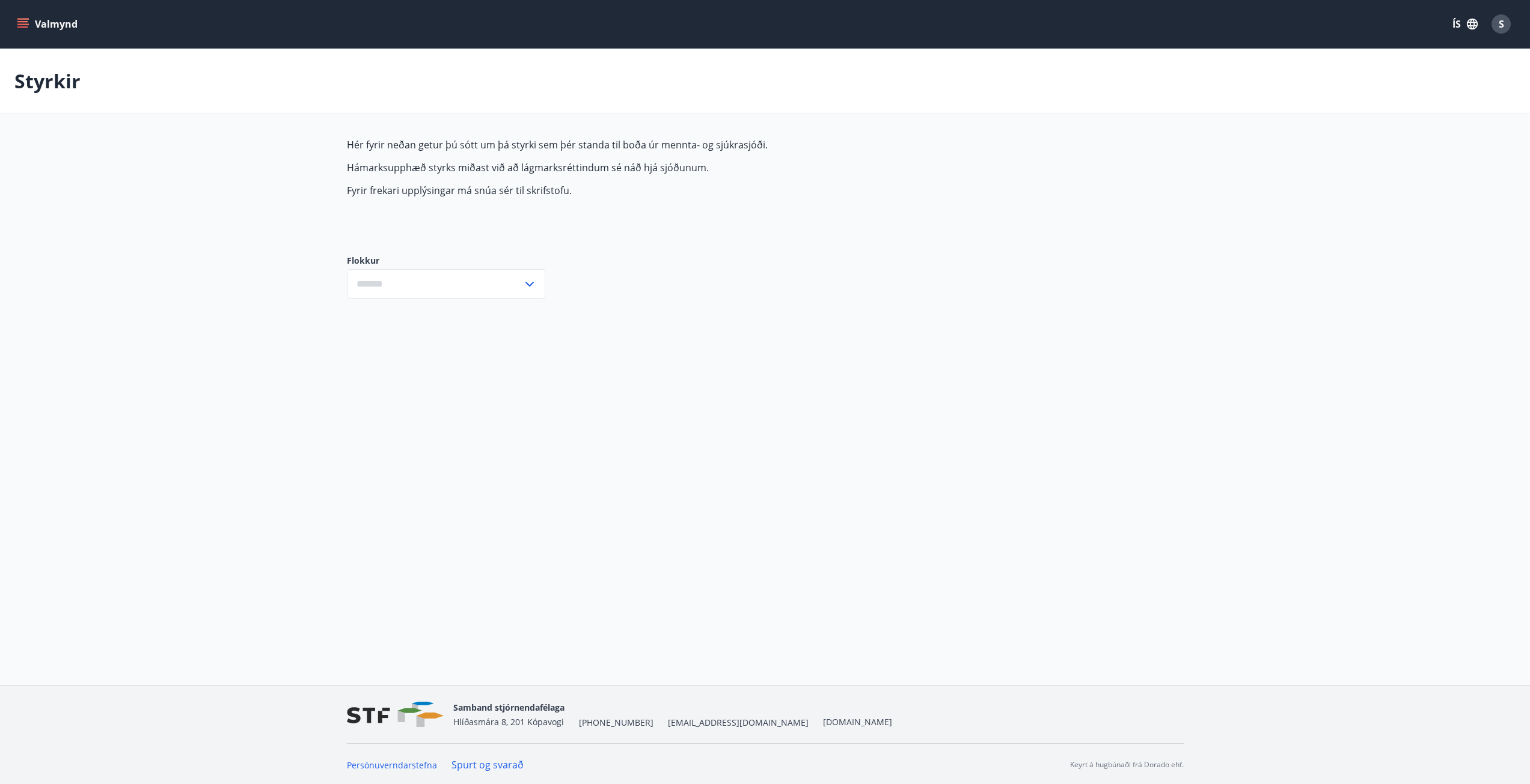
type input "***"
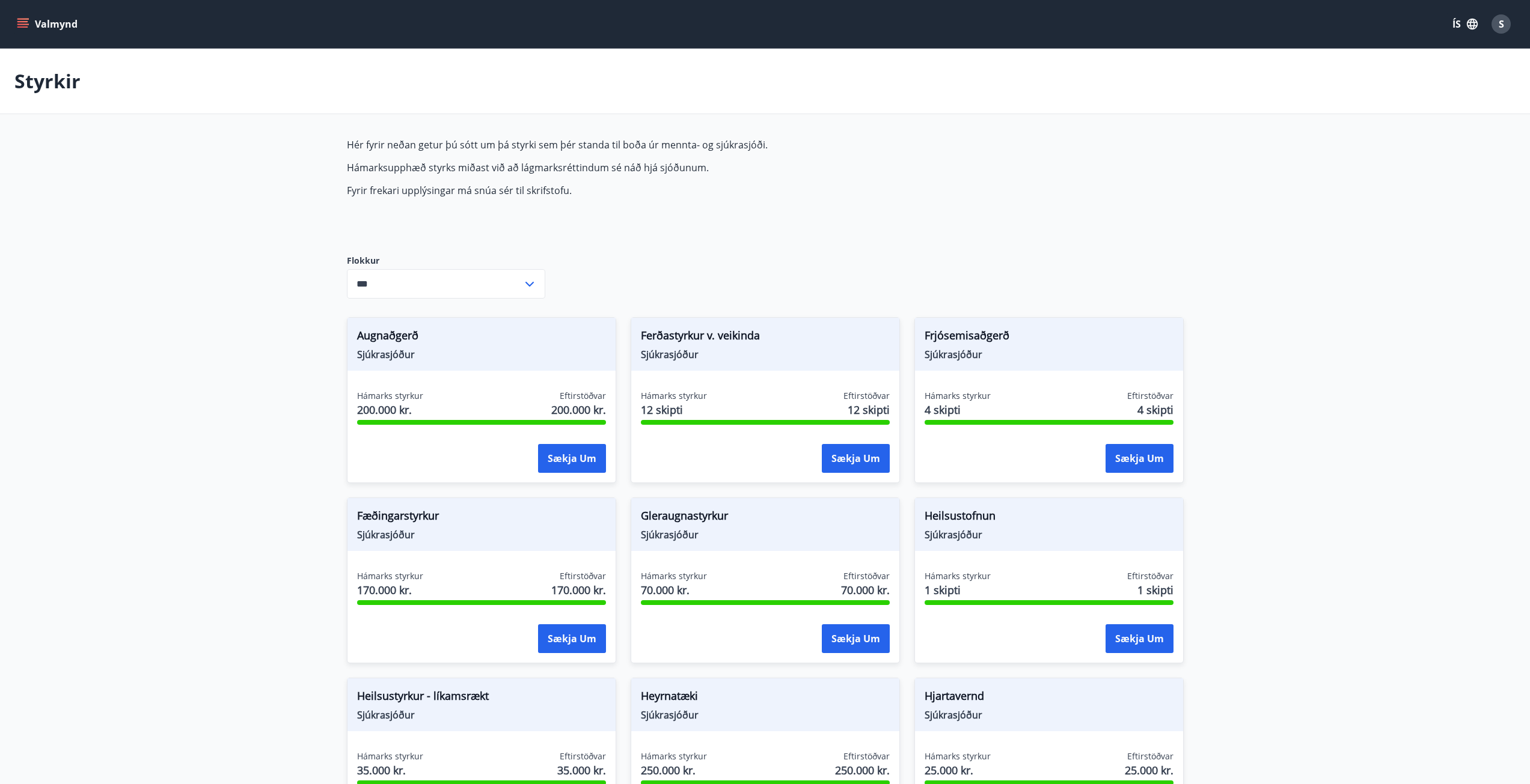
click at [20, 19] on icon "menu" at bounding box center [24, 19] width 13 height 1
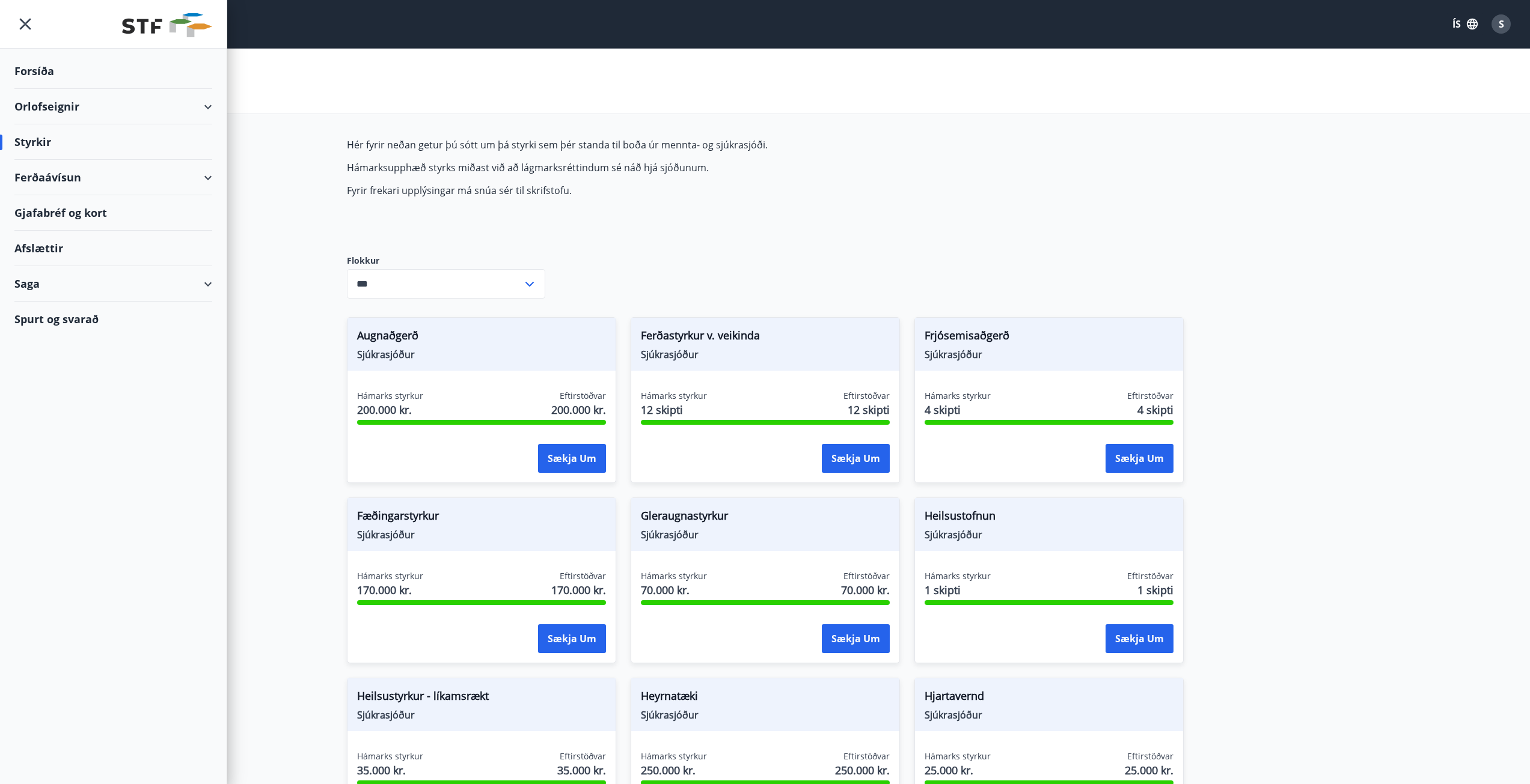
click at [77, 111] on div "Orlofseignir" at bounding box center [113, 106] width 198 height 35
click at [67, 165] on div "Bókunardagatal" at bounding box center [113, 162] width 179 height 25
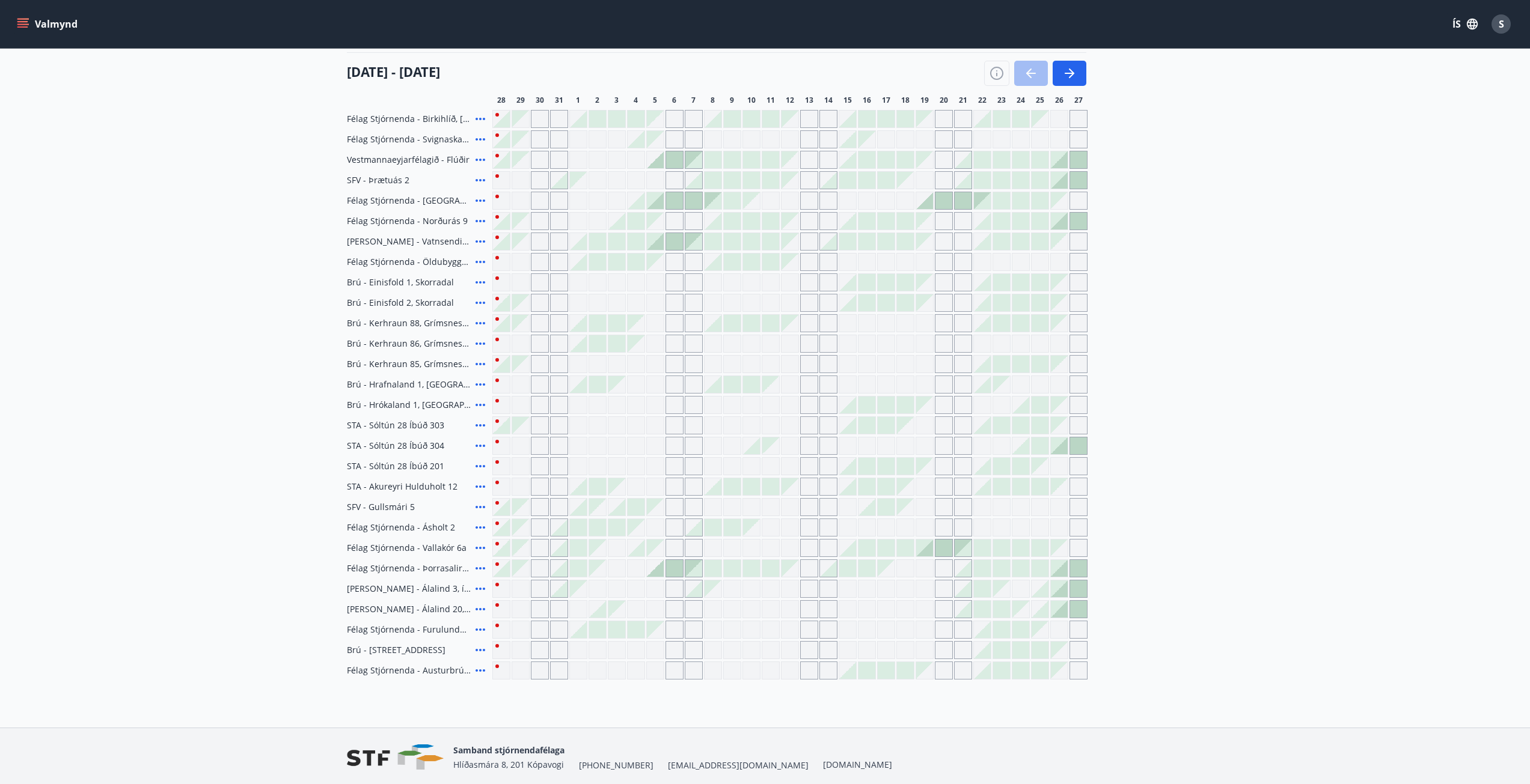
scroll to position [196, 0]
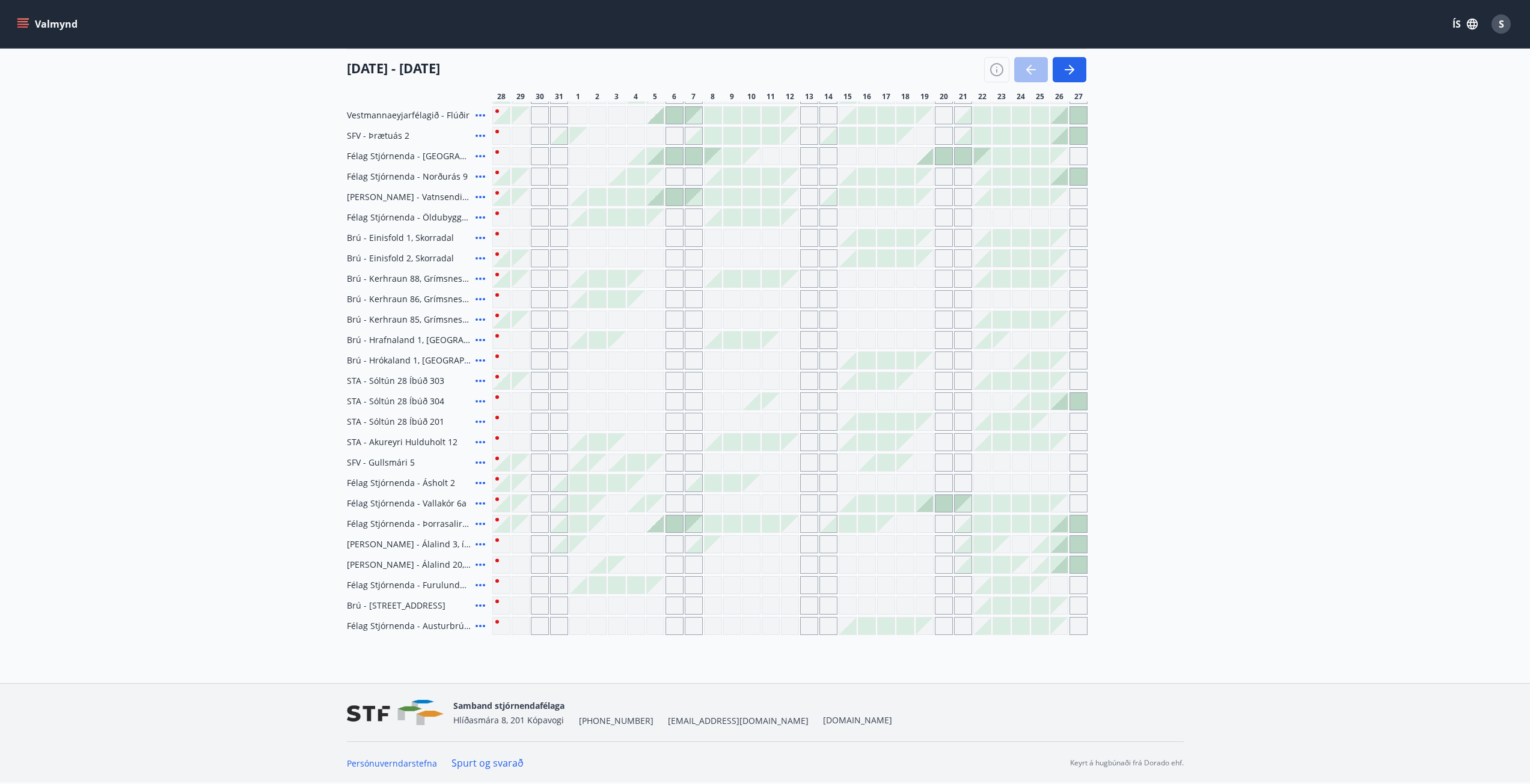
click at [635, 291] on div "Gráir dagar eru ekki bókanlegir" at bounding box center [636, 299] width 16 height 16
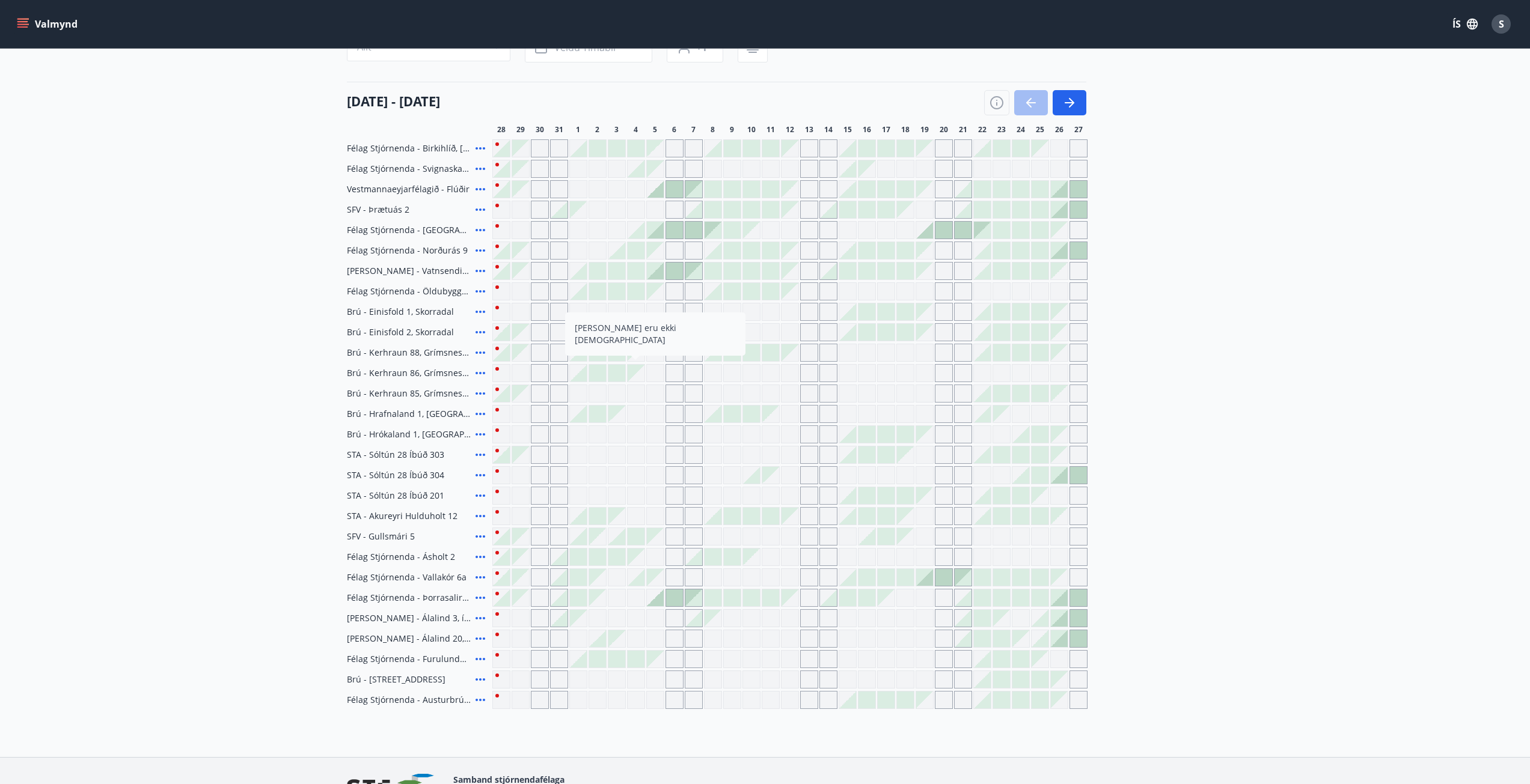
scroll to position [0, 0]
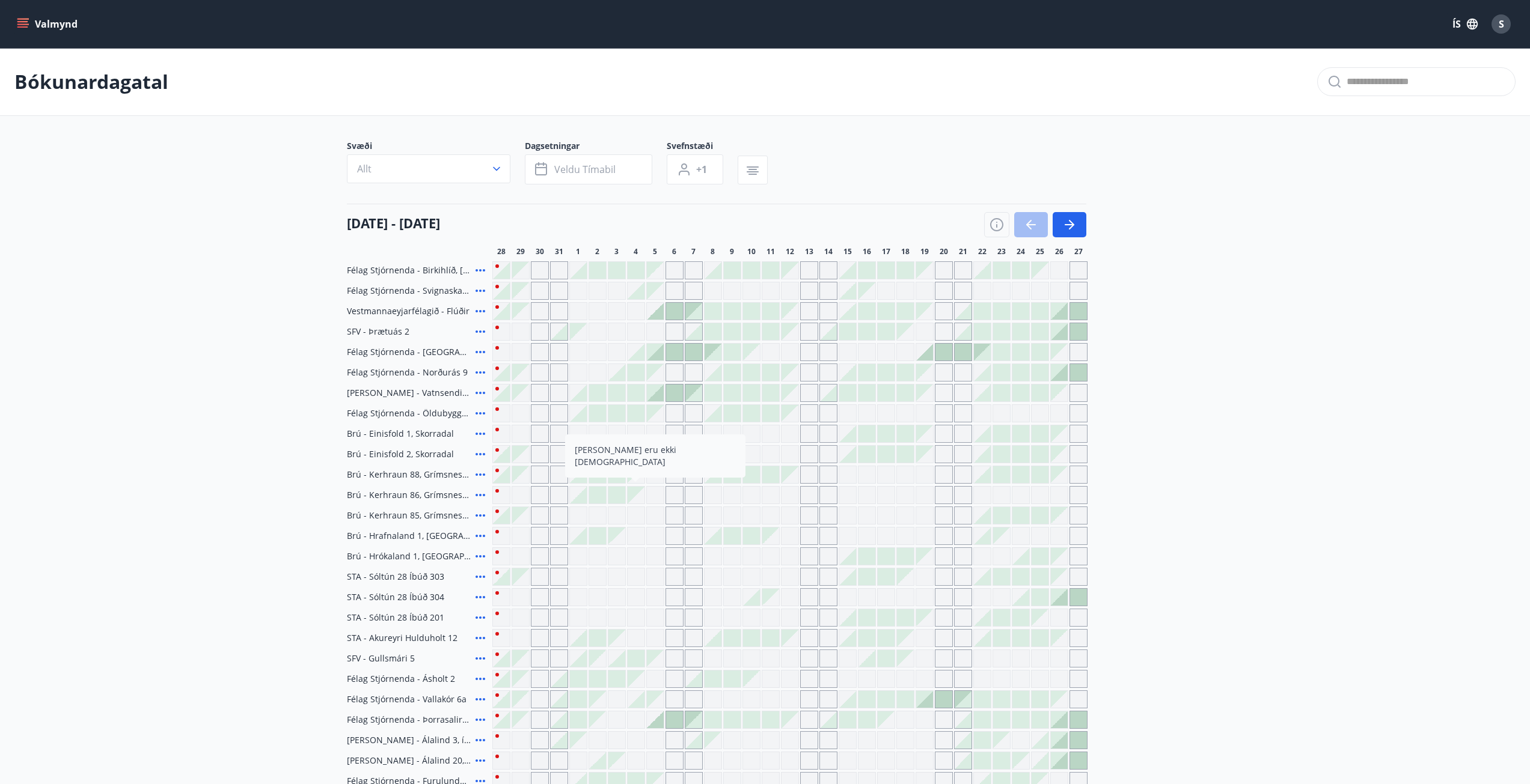
click at [24, 23] on icon "menu" at bounding box center [22, 24] width 12 height 12
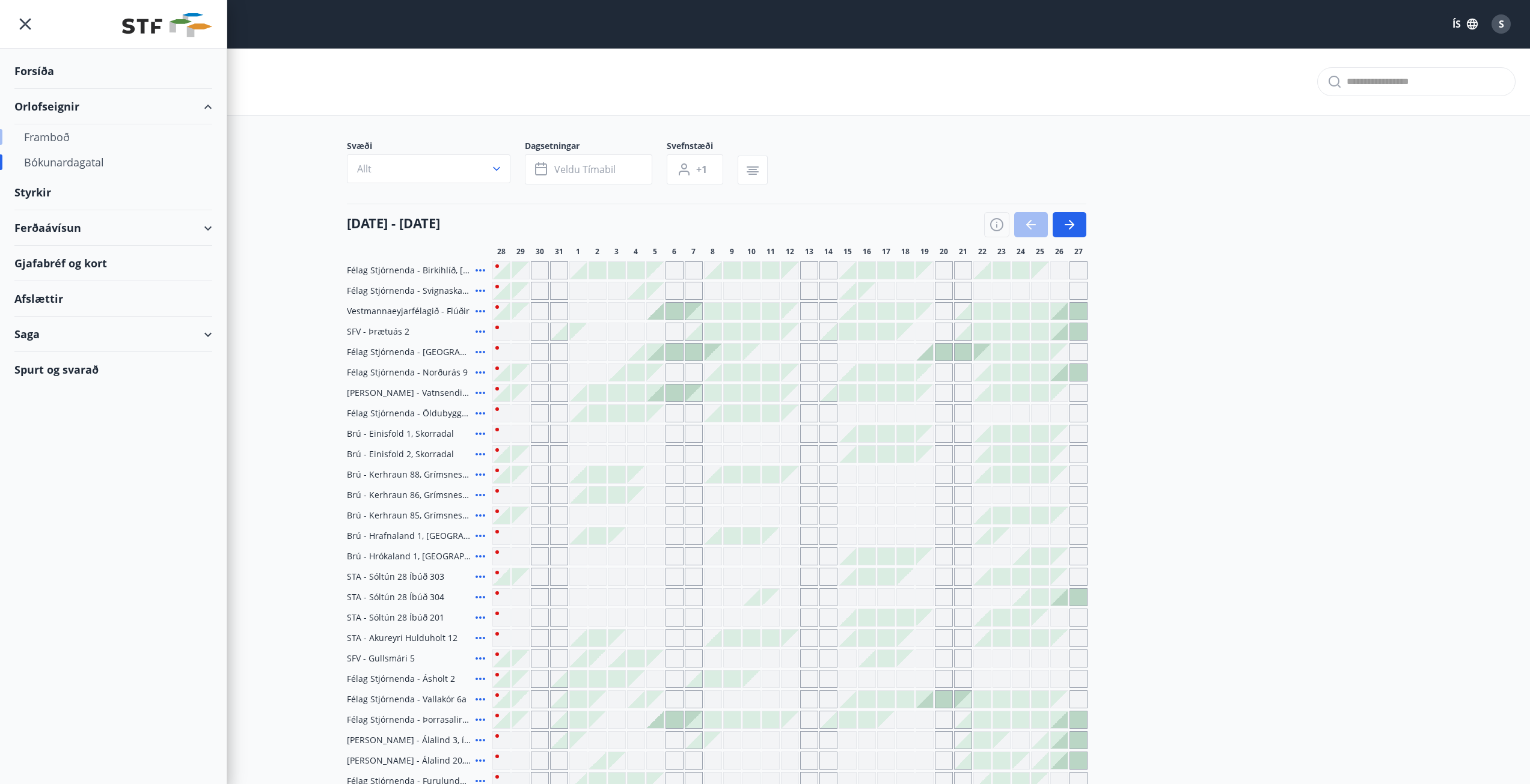
click at [52, 139] on div "Framboð" at bounding box center [113, 137] width 179 height 25
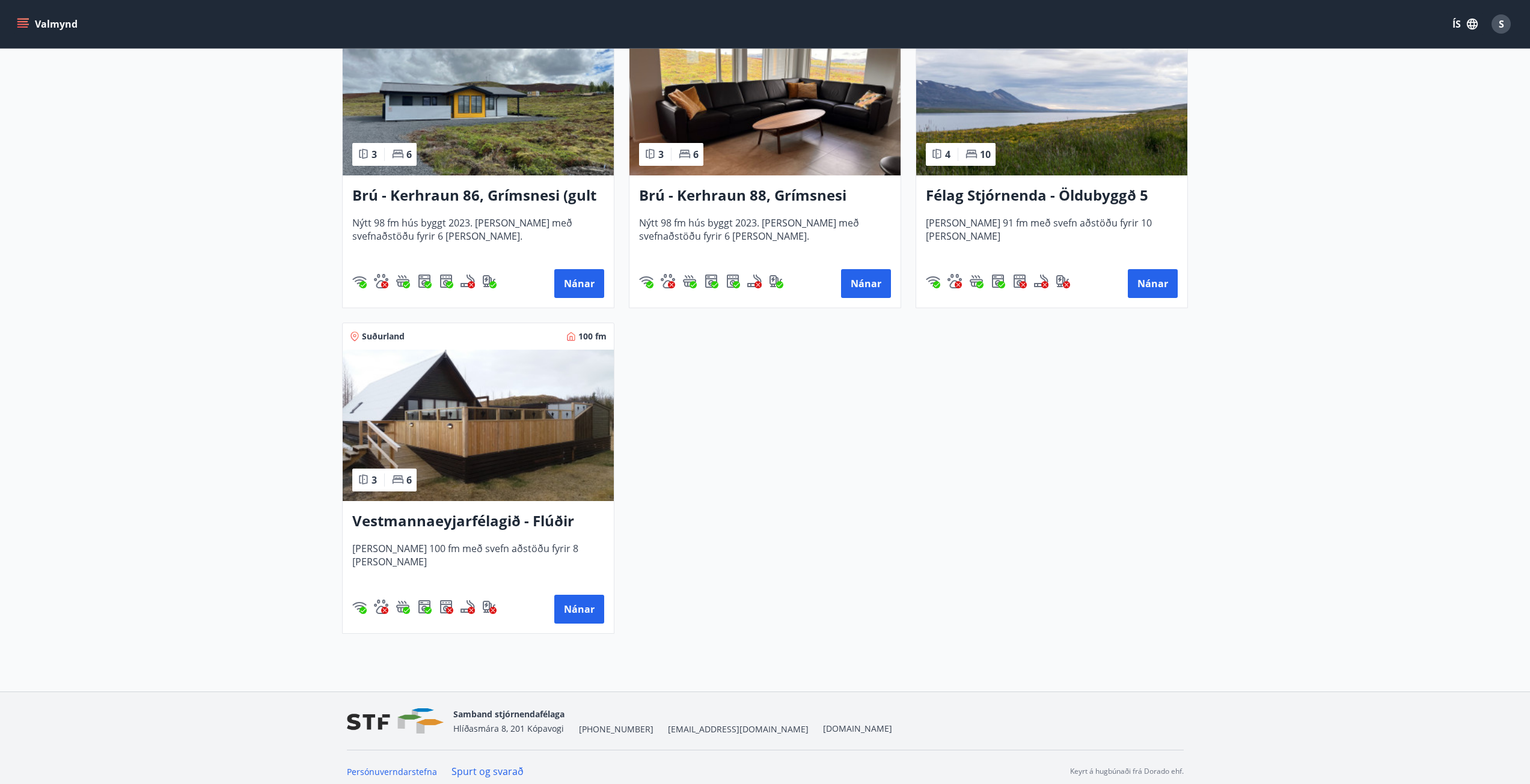
scroll to position [2892, 0]
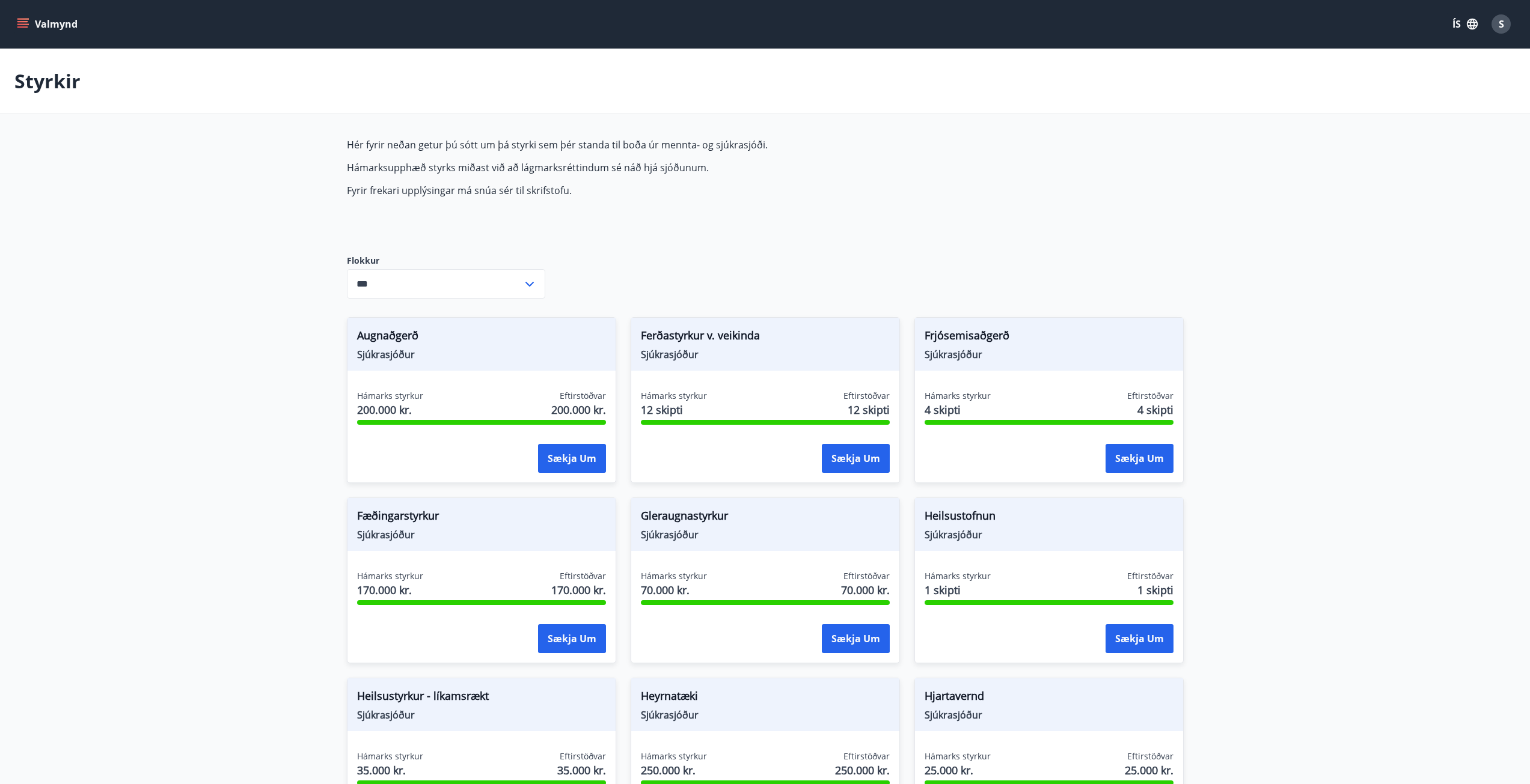
type input "***"
click at [1502, 22] on span "S" at bounding box center [1501, 24] width 5 height 13
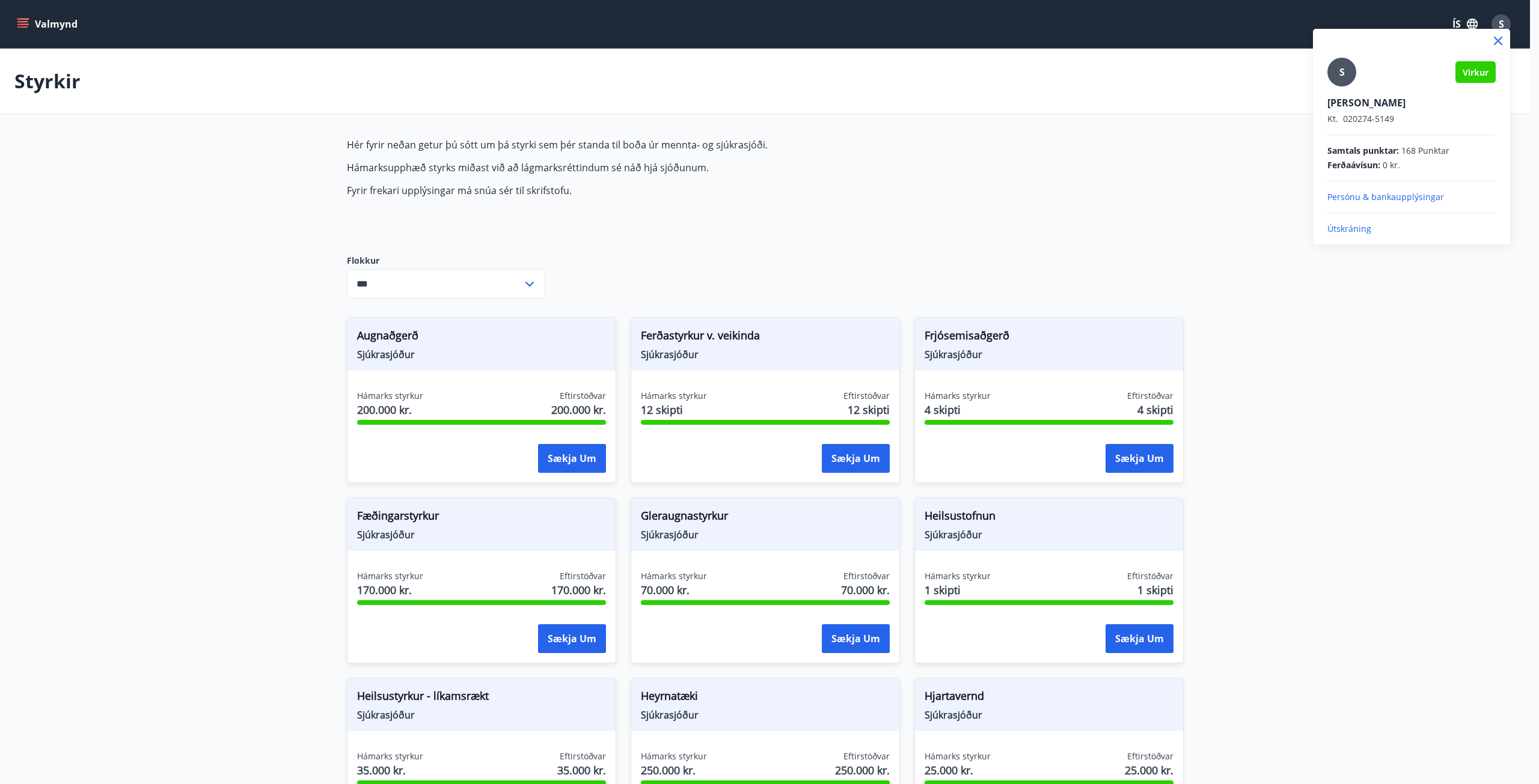
click at [1352, 227] on p "Útskráning" at bounding box center [1411, 229] width 168 height 12
